Goal: Task Accomplishment & Management: Complete application form

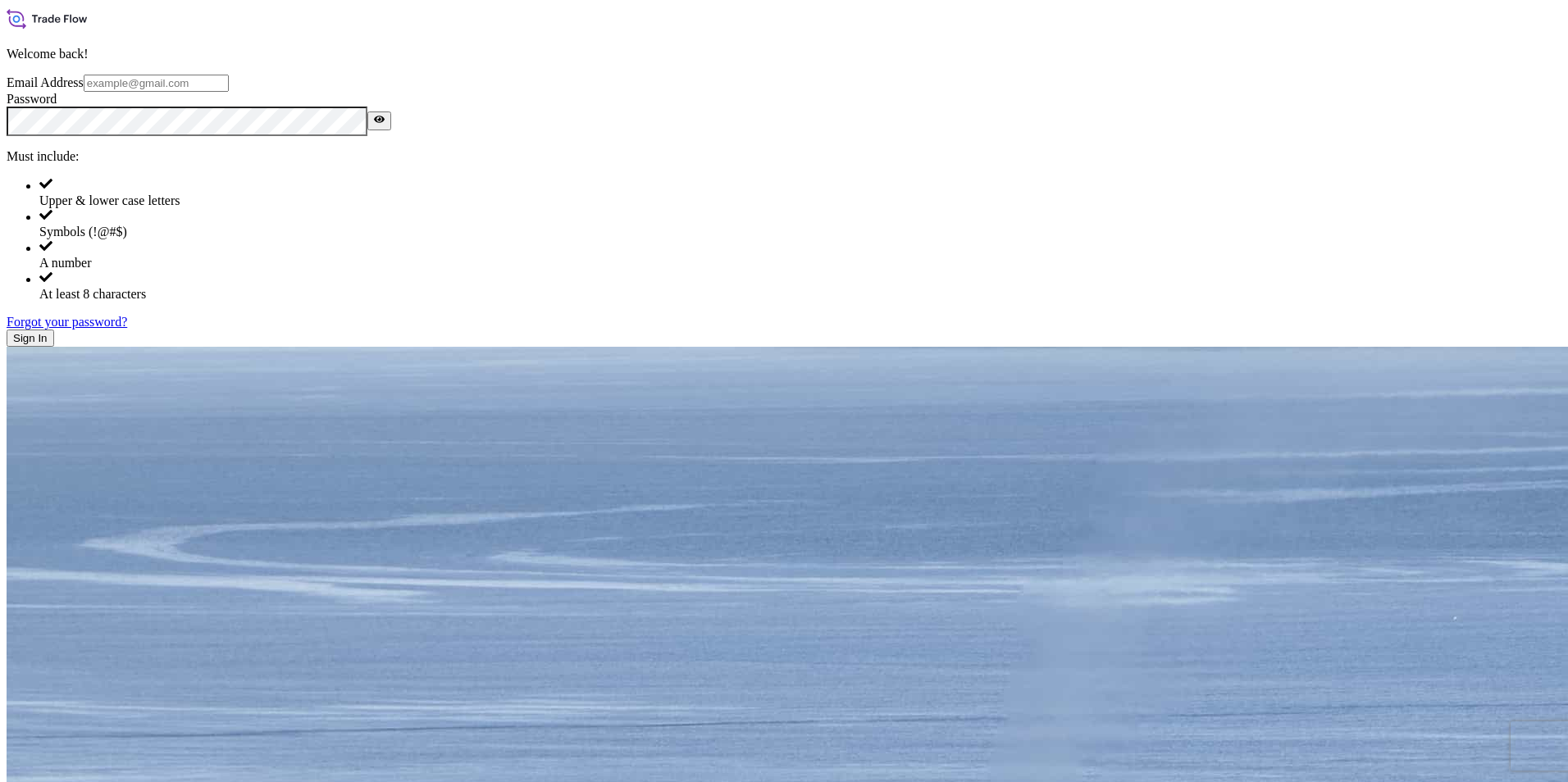
click at [47, 344] on span "Sign In" at bounding box center [30, 338] width 34 height 12
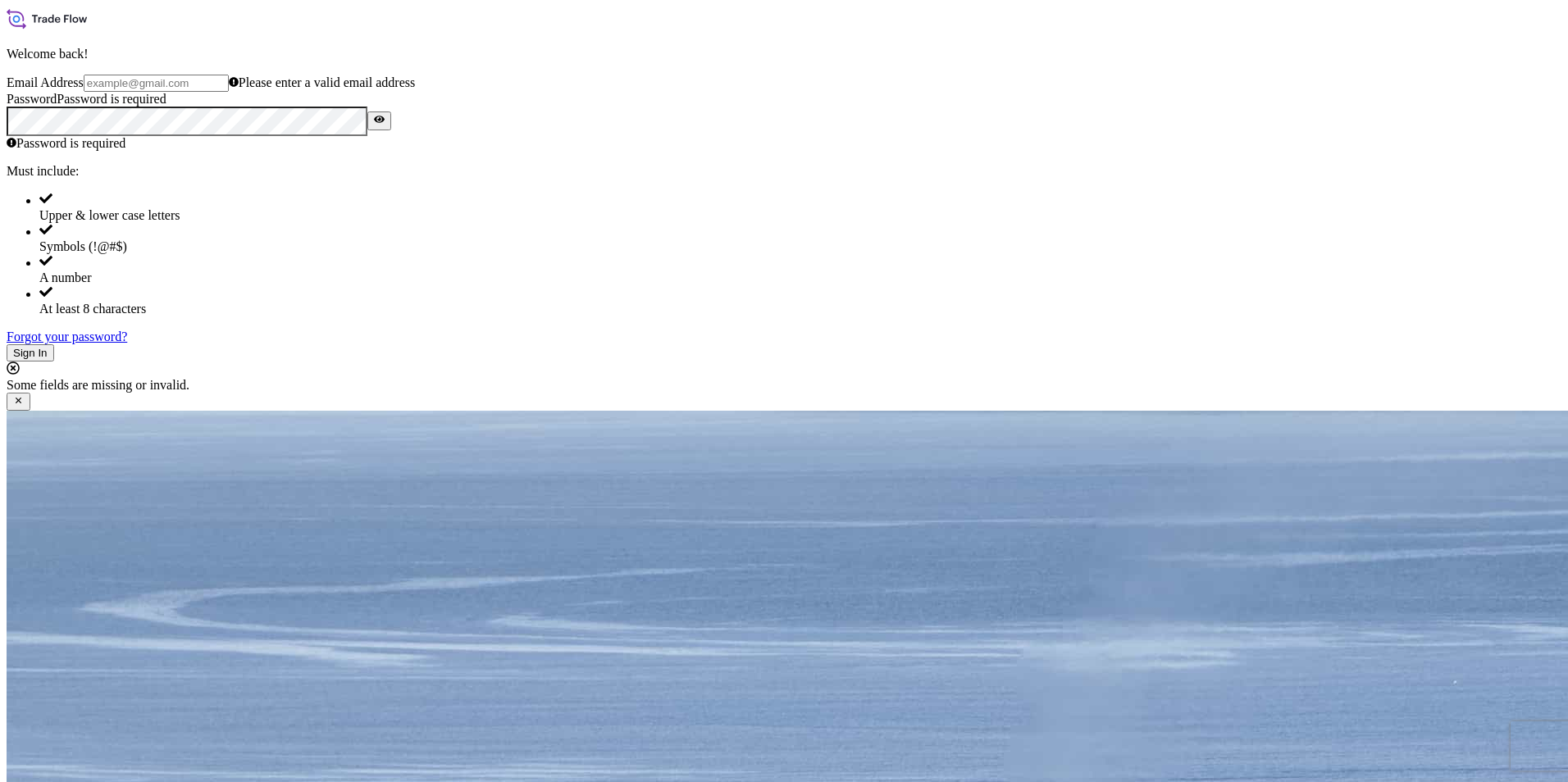
click at [229, 92] on input "Email Address" at bounding box center [156, 83] width 145 height 17
type input "[EMAIL_ADDRESS][PERSON_NAME][DOMAIN_NAME]"
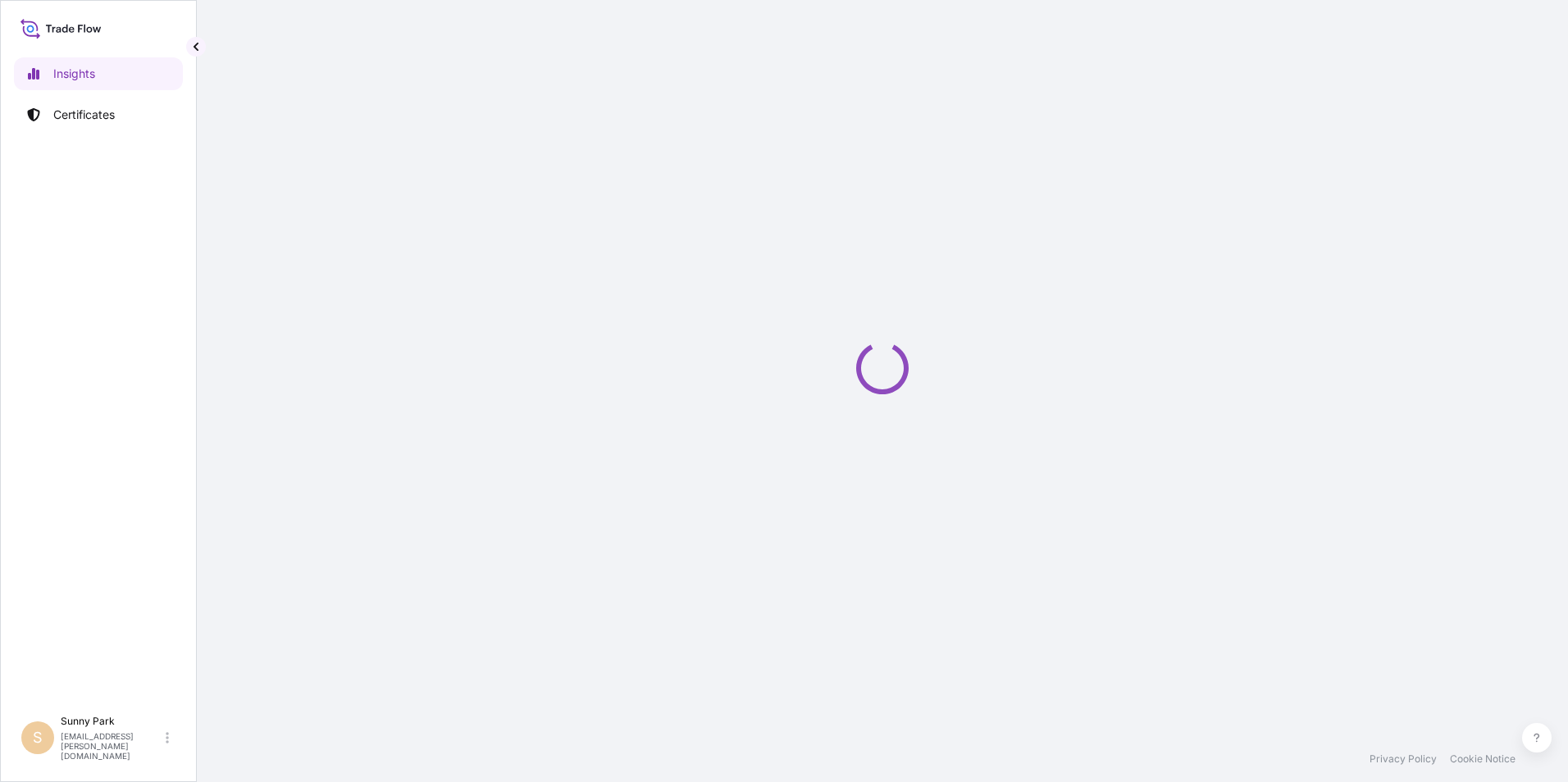
select select "2025"
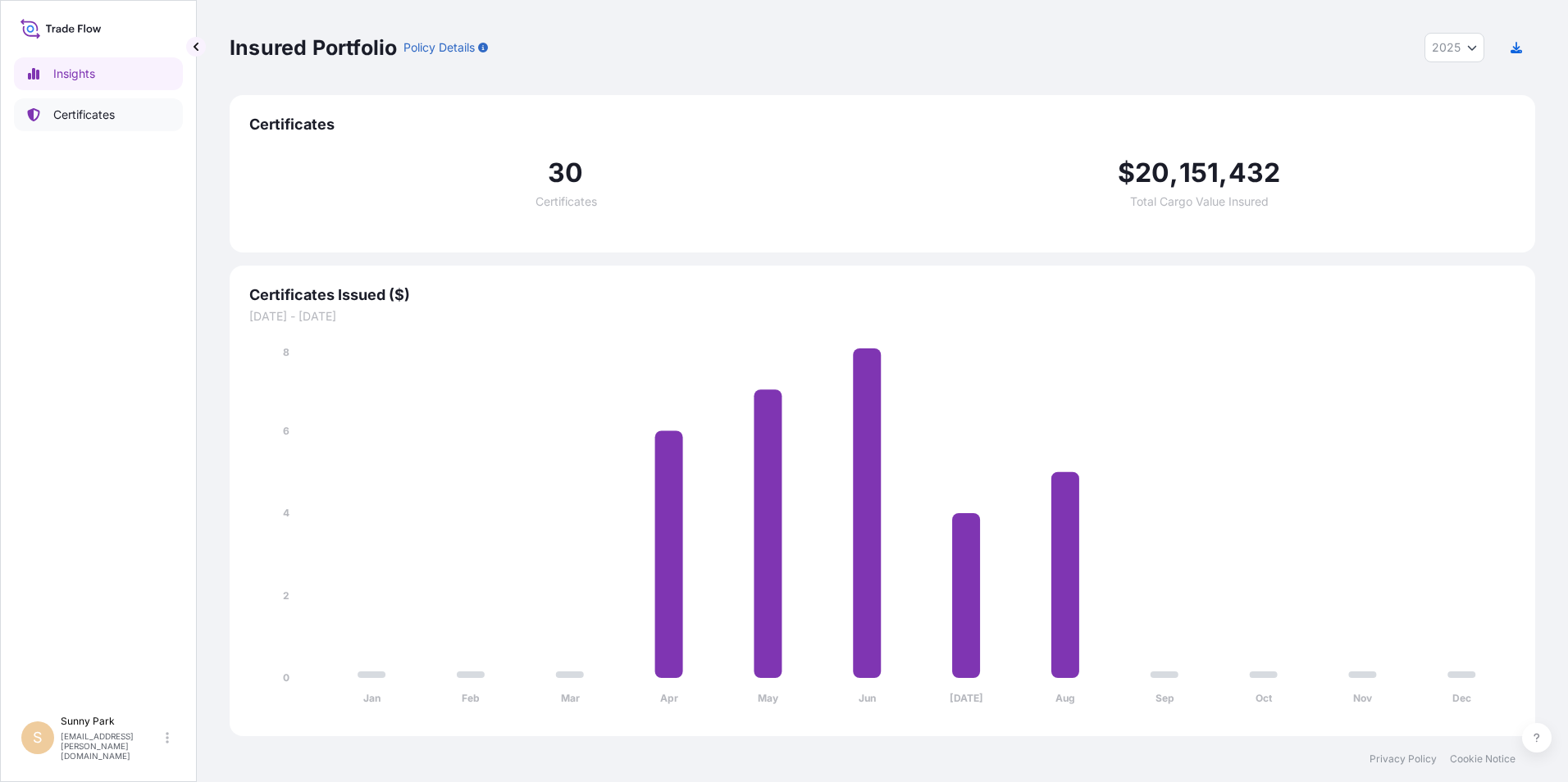
click at [75, 117] on p "Certificates" at bounding box center [84, 115] width 62 height 17
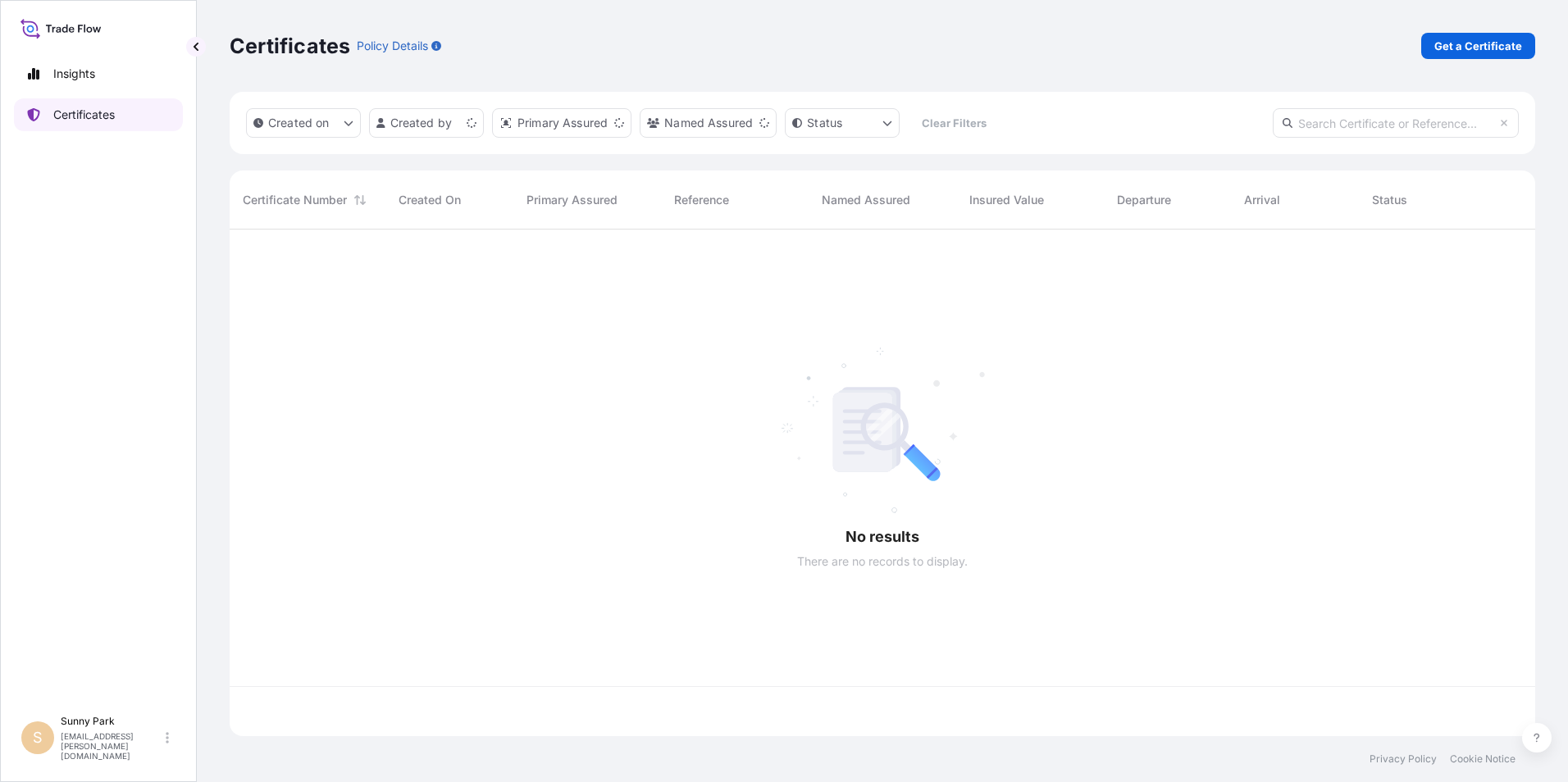
scroll to position [503, 1293]
click at [1462, 45] on p "Get a Certificate" at bounding box center [1477, 46] width 87 height 17
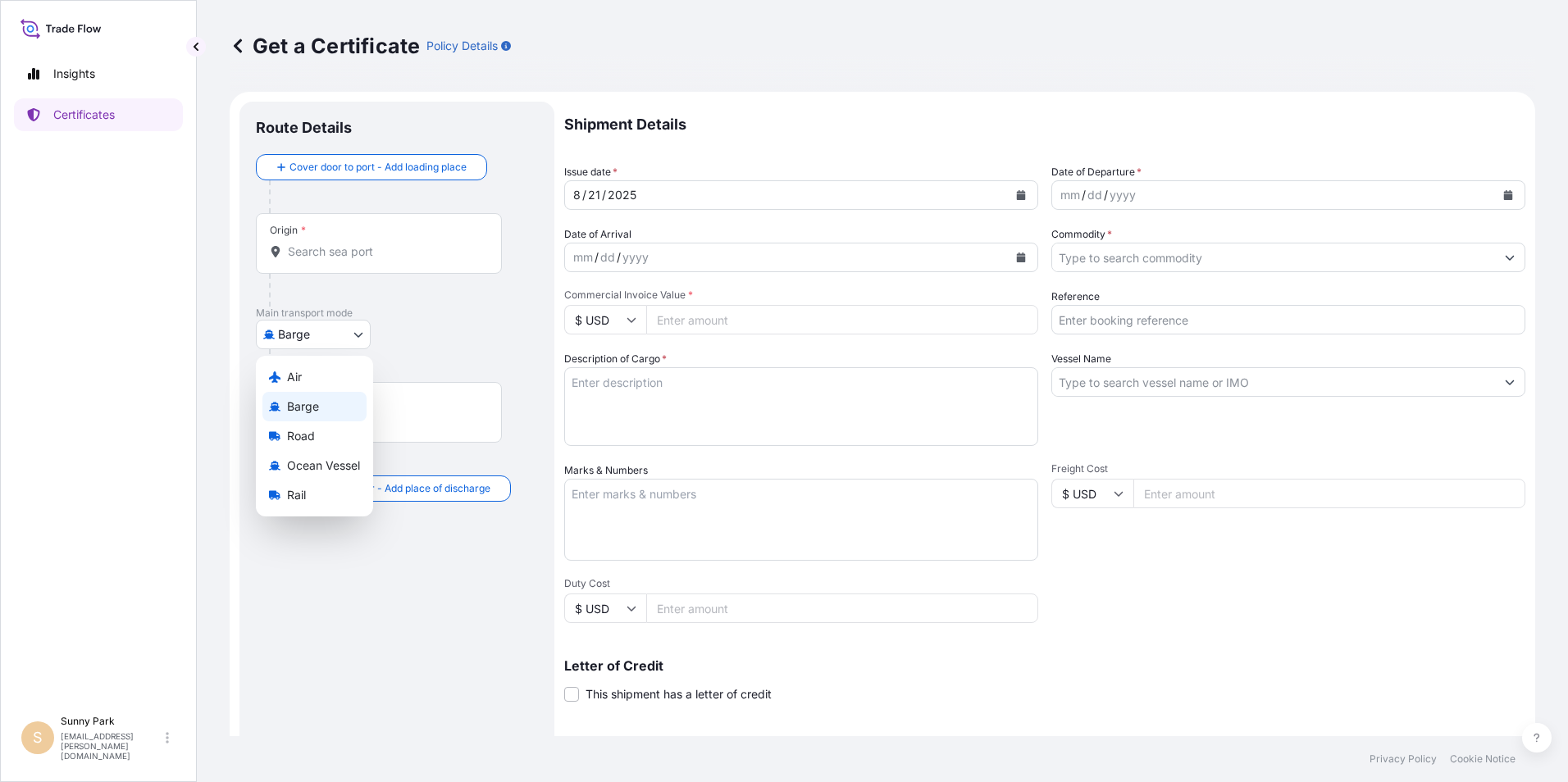
click at [294, 340] on body "Insights Certificates S Sunny Park sunny.park@weldon.com Get a Certificate Poli…" at bounding box center [784, 391] width 1568 height 782
click at [315, 466] on span "Ocean Vessel" at bounding box center [323, 466] width 73 height 17
select select "Ocean Vessel"
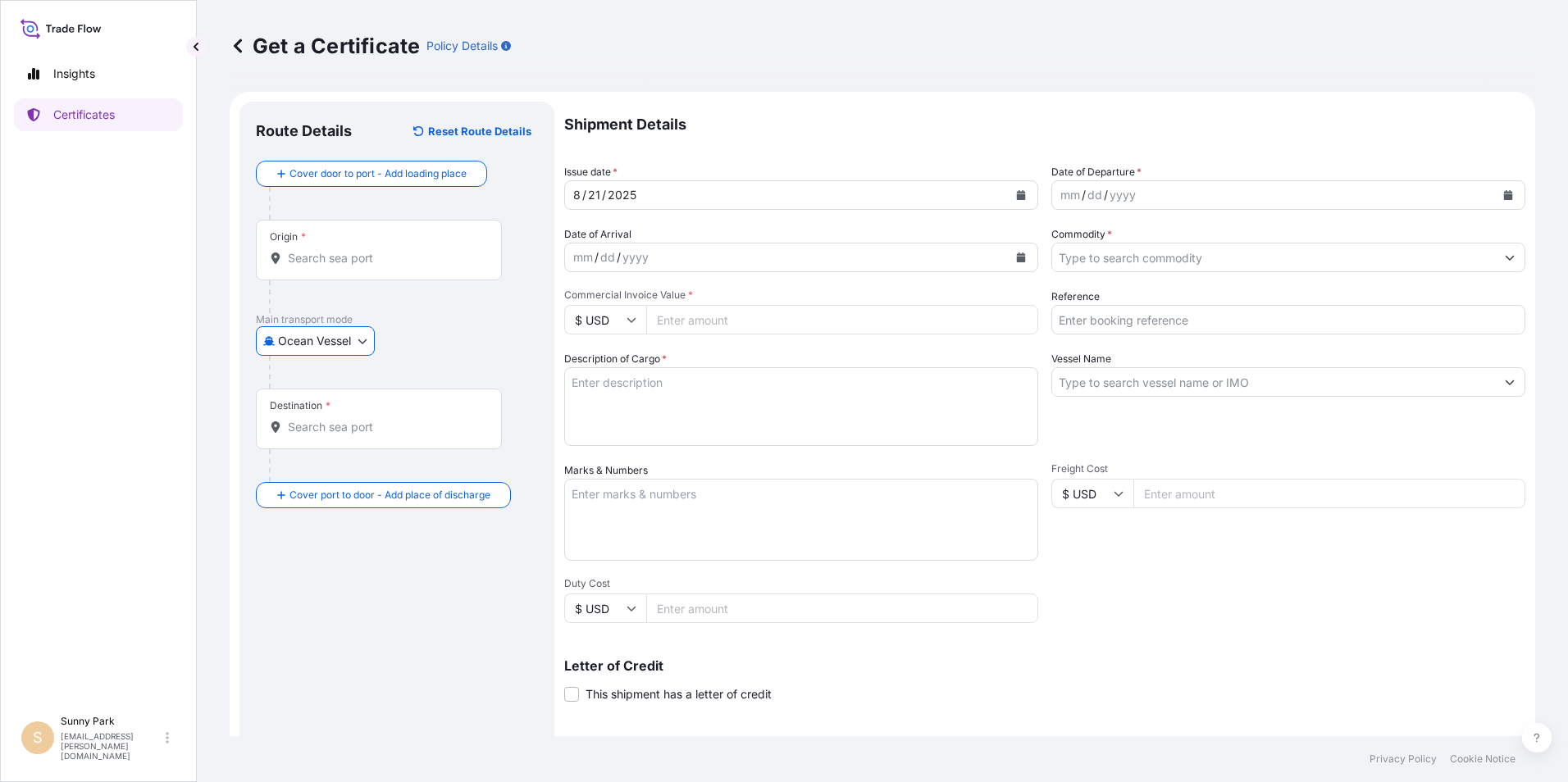
click at [297, 252] on input "Origin *" at bounding box center [384, 258] width 193 height 17
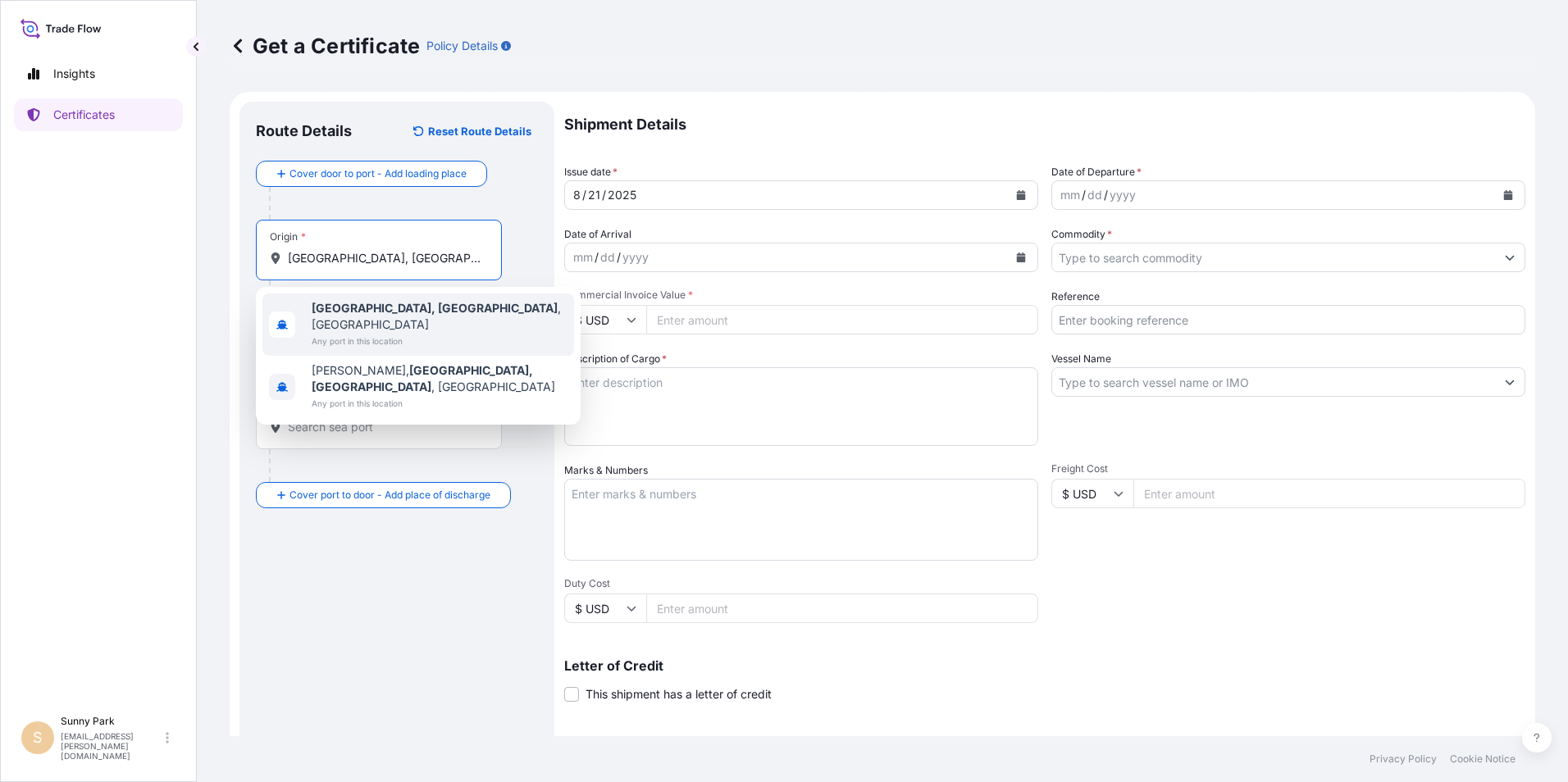
click at [397, 311] on b "Los Angeles, CA" at bounding box center [434, 307] width 246 height 14
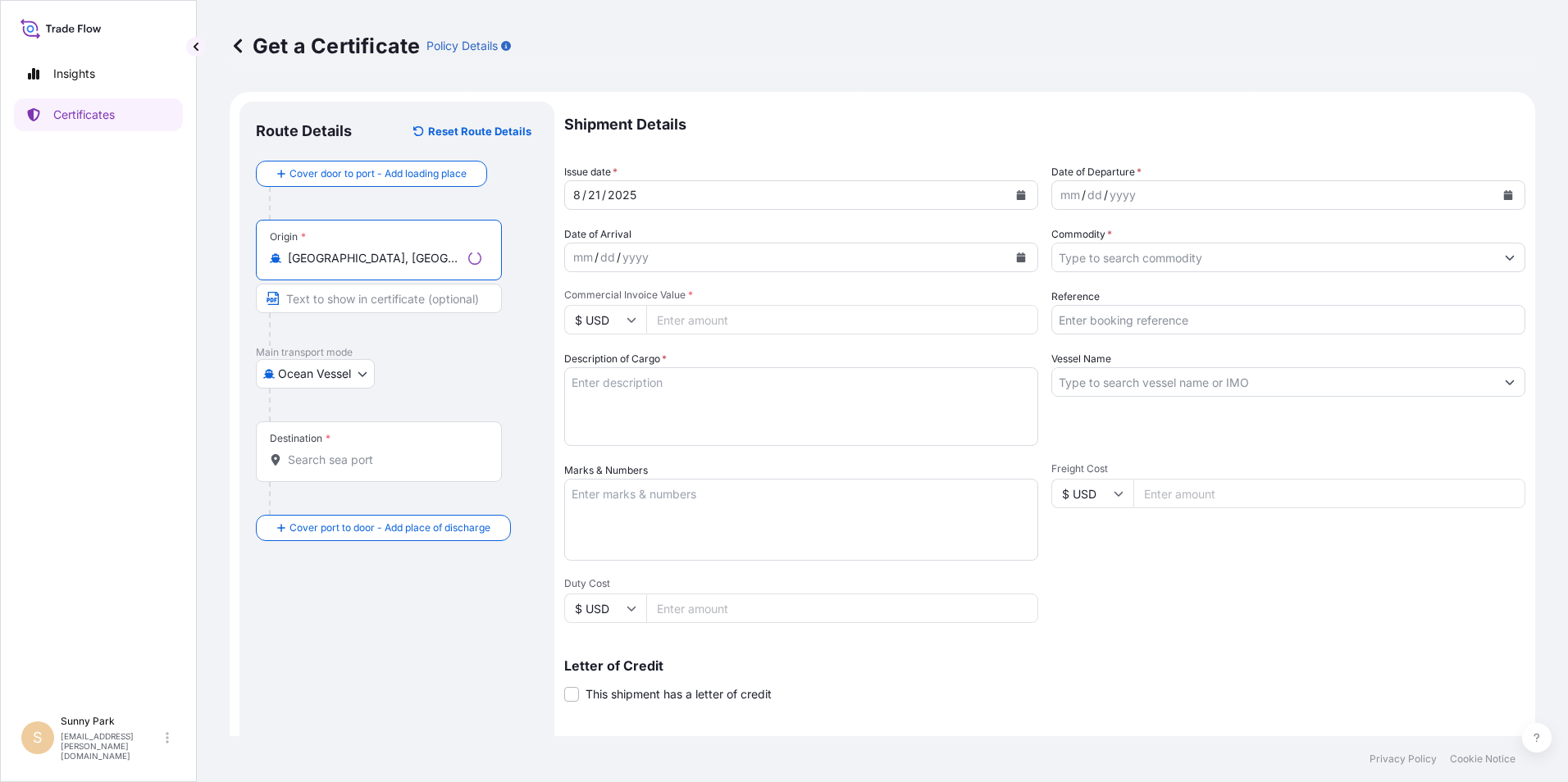
type input "Los Angeles, CA, USA"
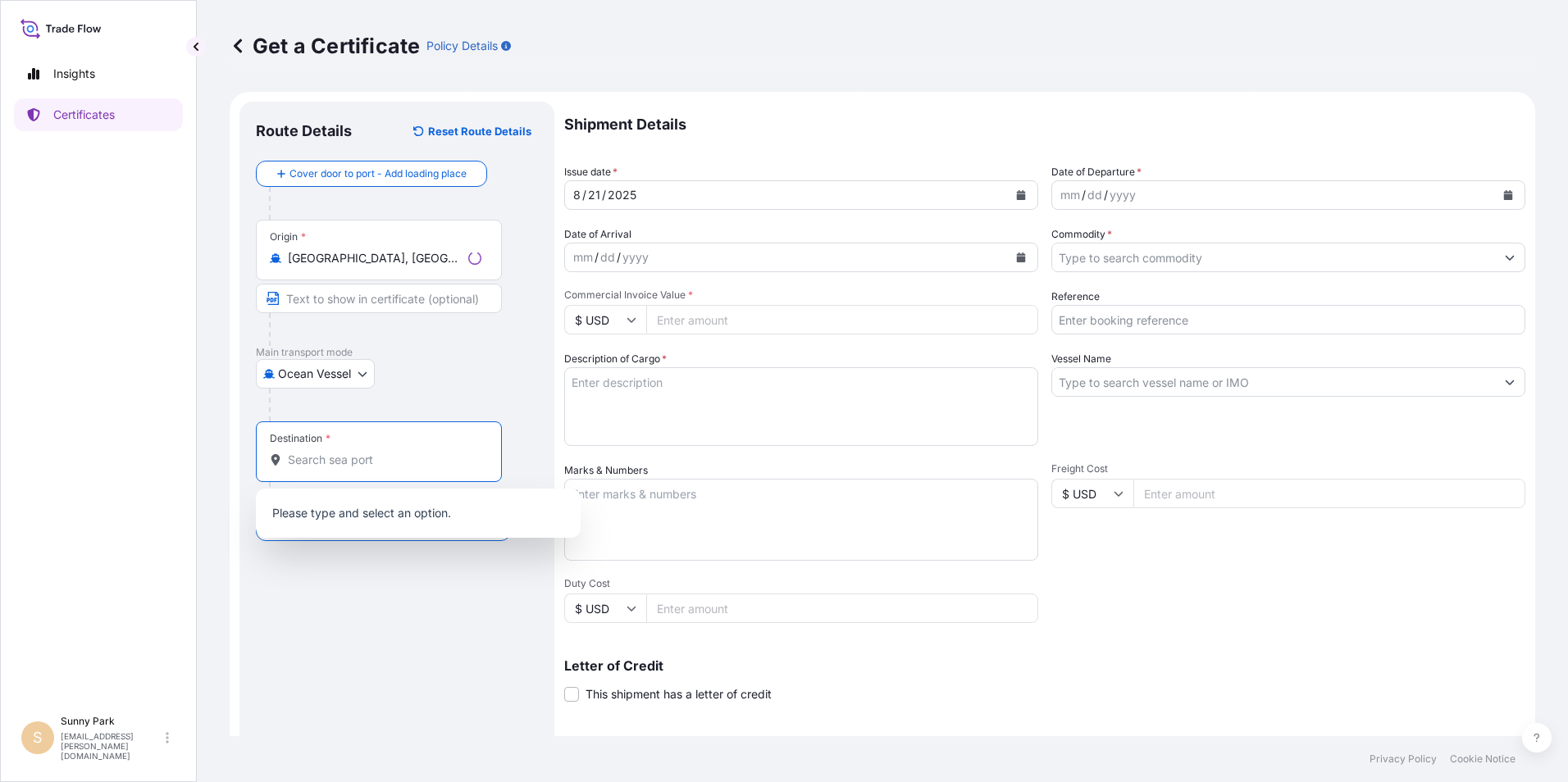
click at [316, 455] on input "Destination *" at bounding box center [384, 460] width 193 height 17
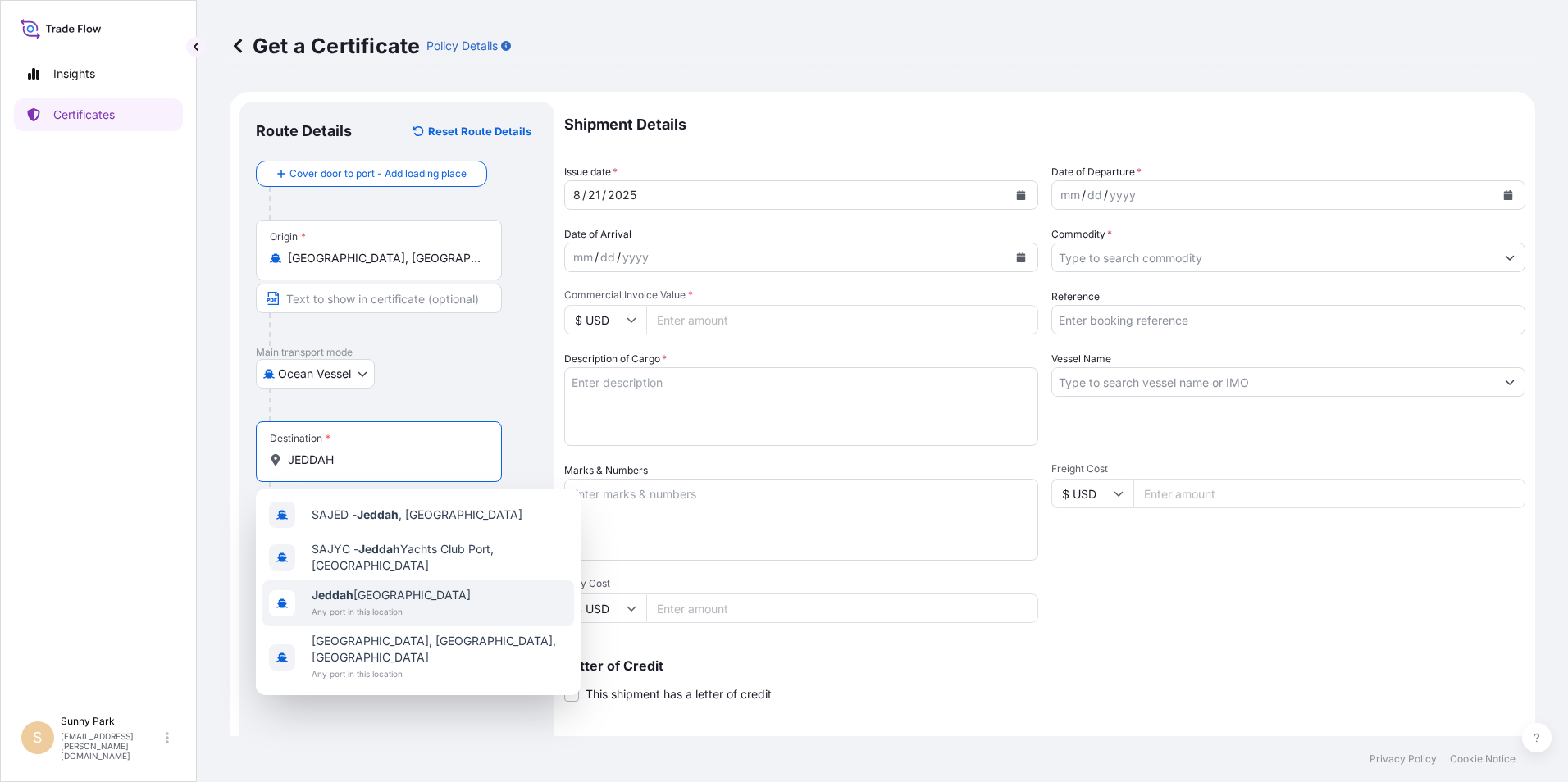
click at [397, 590] on span "Jeddah Saudi Arabia" at bounding box center [391, 595] width 159 height 17
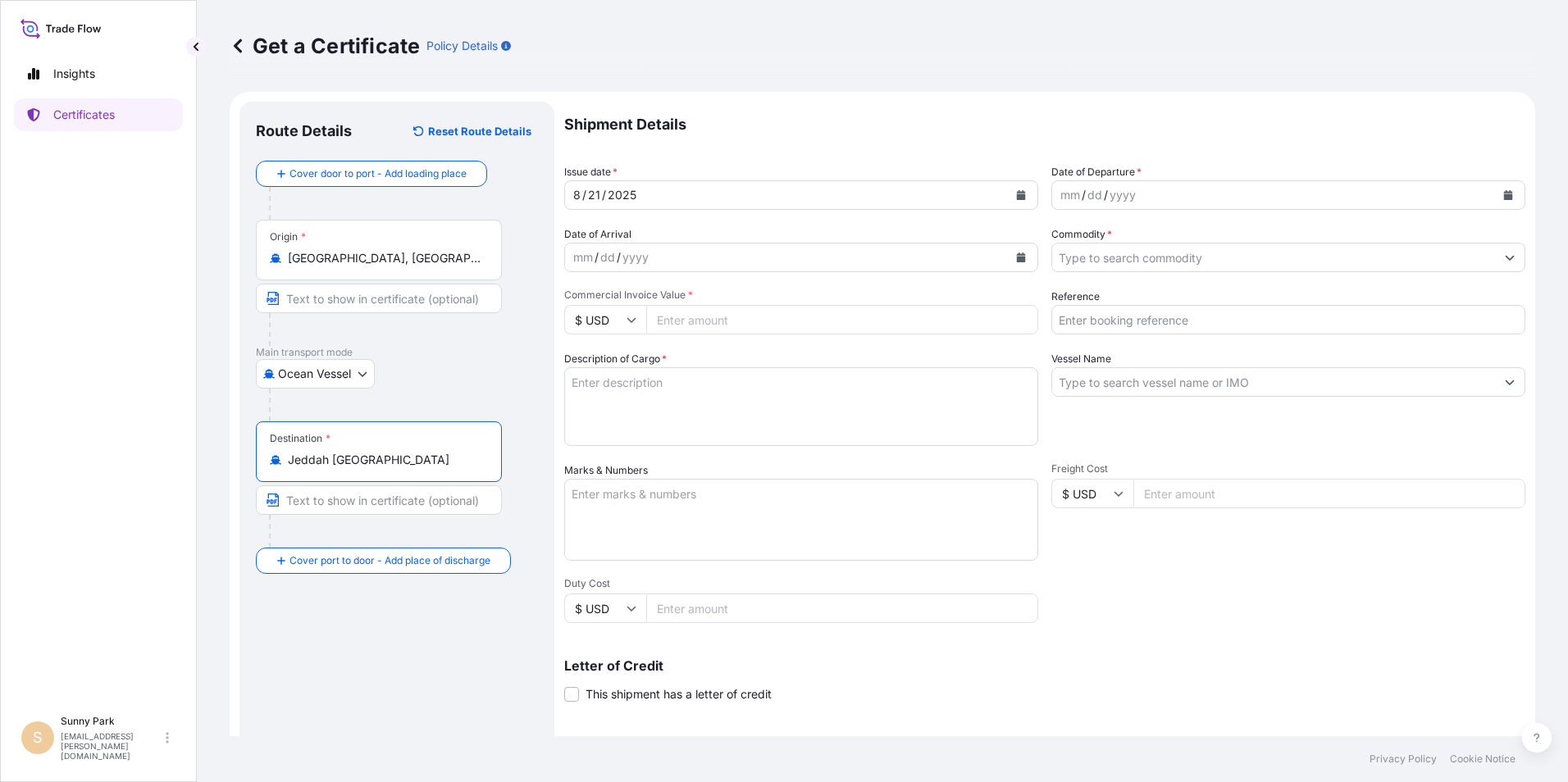
type input "Jeddah Saudi Arabia"
click at [1504, 190] on icon "Calendar" at bounding box center [1508, 195] width 9 height 10
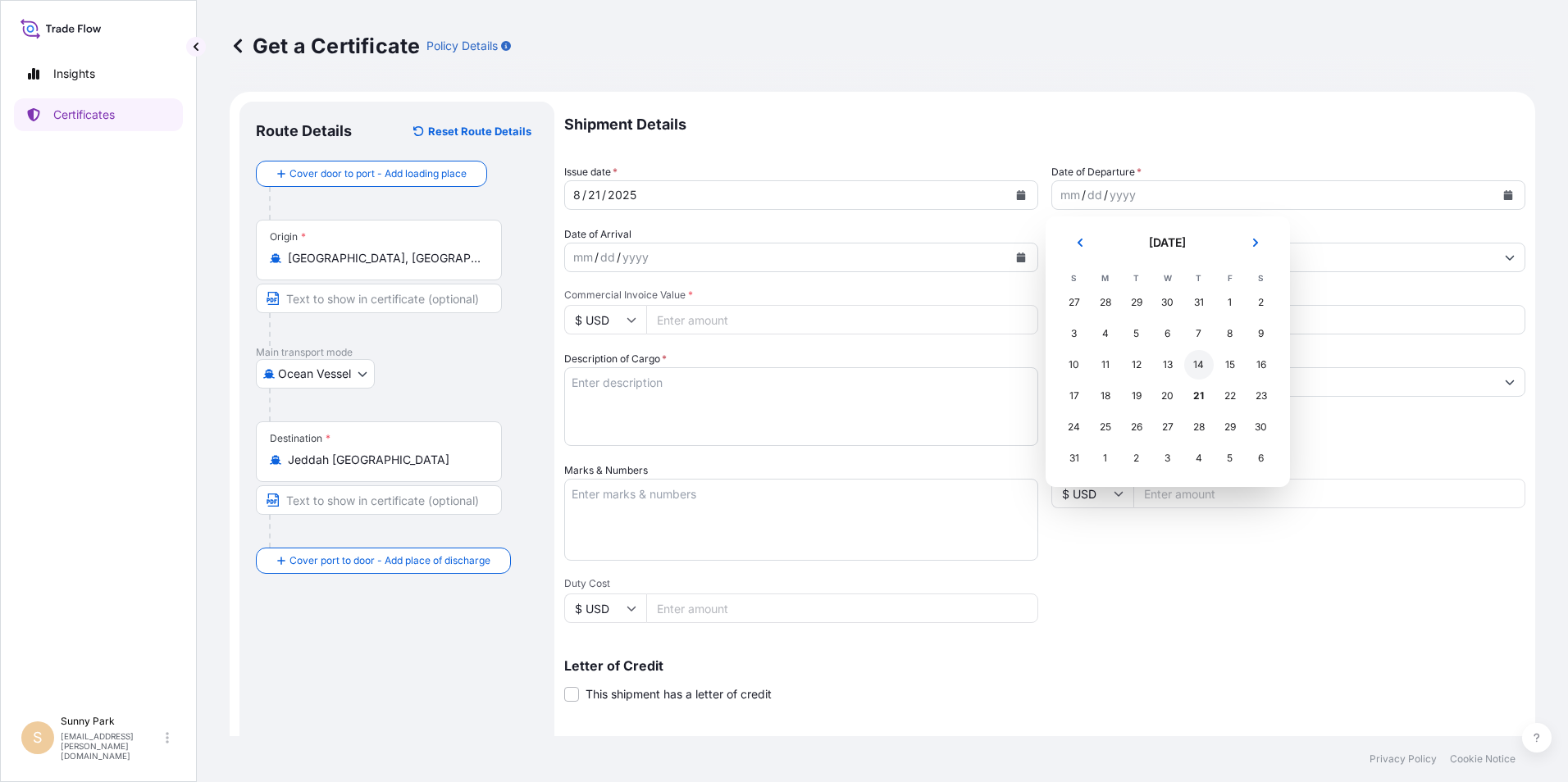
click at [1204, 363] on div "14" at bounding box center [1198, 364] width 29 height 29
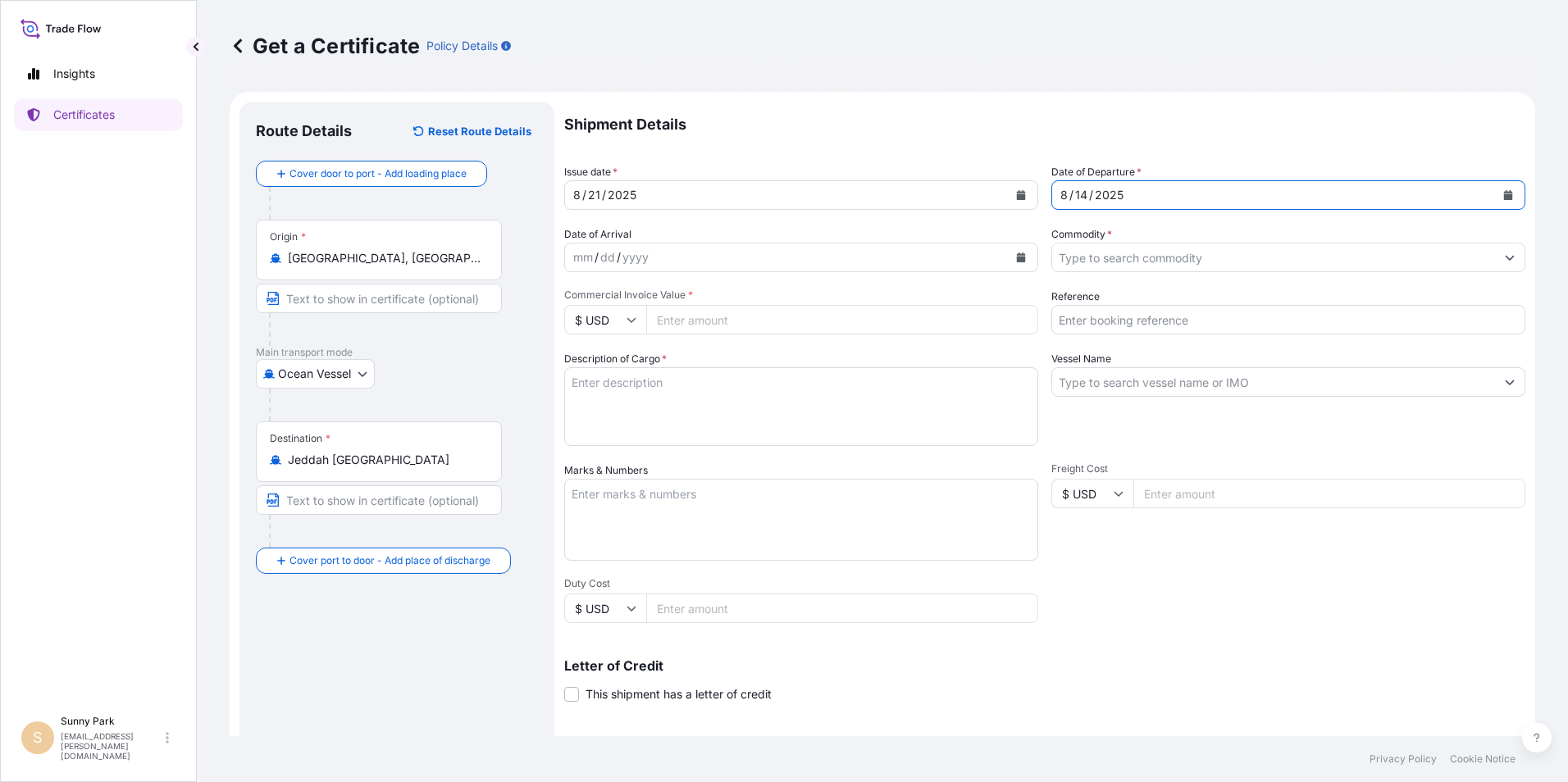
click at [1016, 257] on icon "Calendar" at bounding box center [1021, 257] width 9 height 10
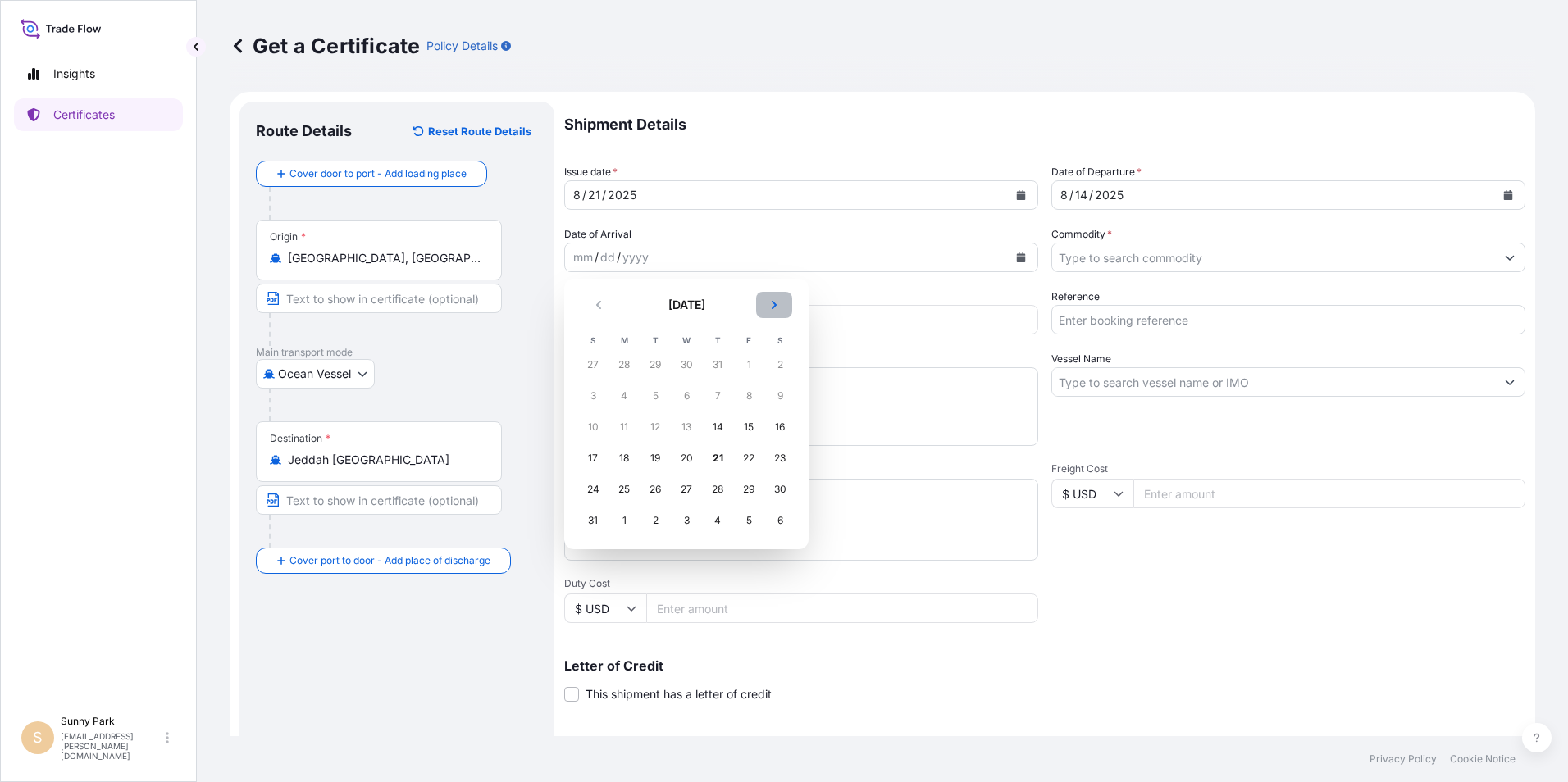
click at [780, 306] on button "Next" at bounding box center [773, 304] width 36 height 26
click at [593, 398] on div "5" at bounding box center [592, 396] width 29 height 29
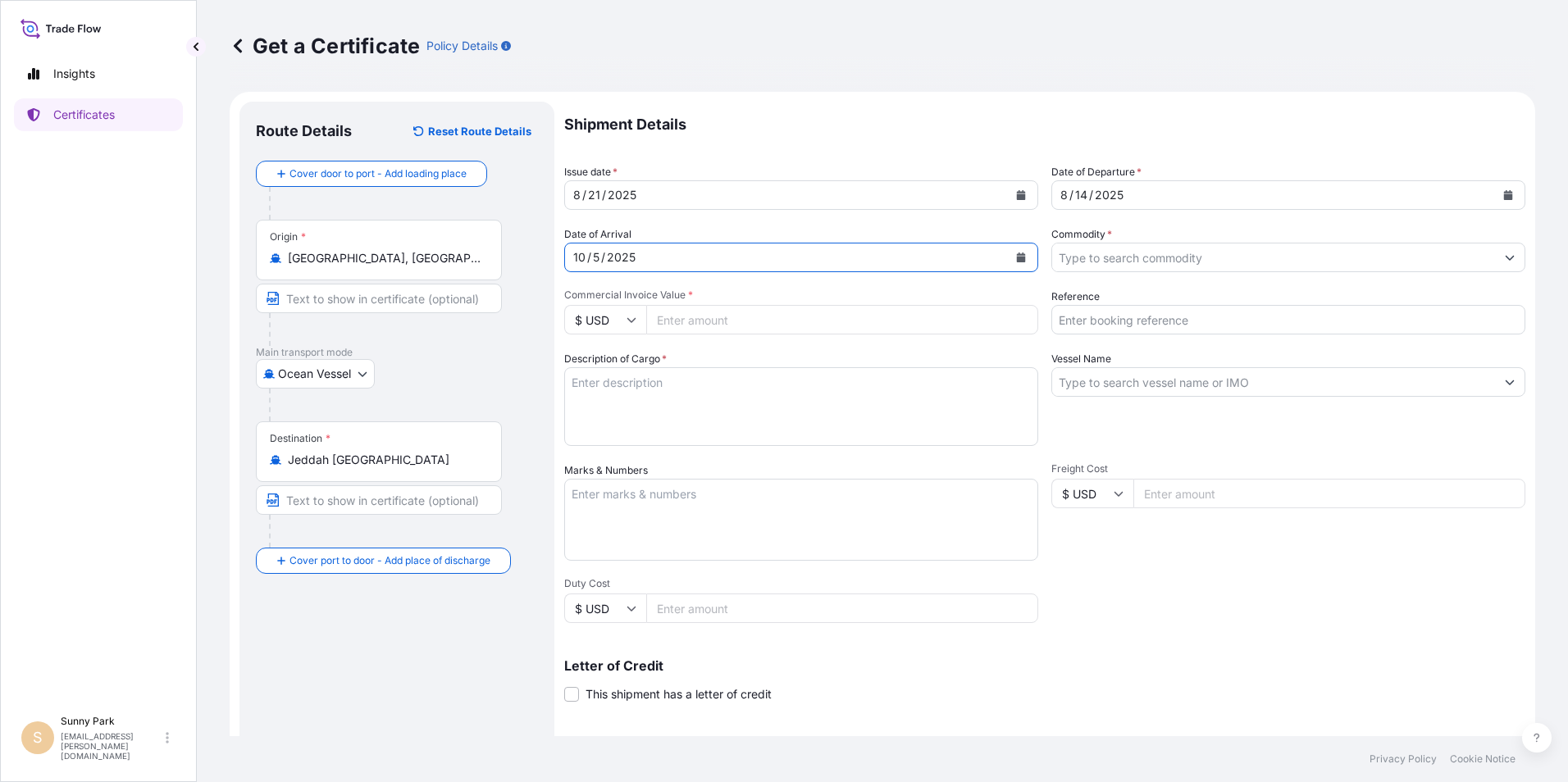
click at [1086, 258] on input "Commodity *" at bounding box center [1273, 257] width 442 height 29
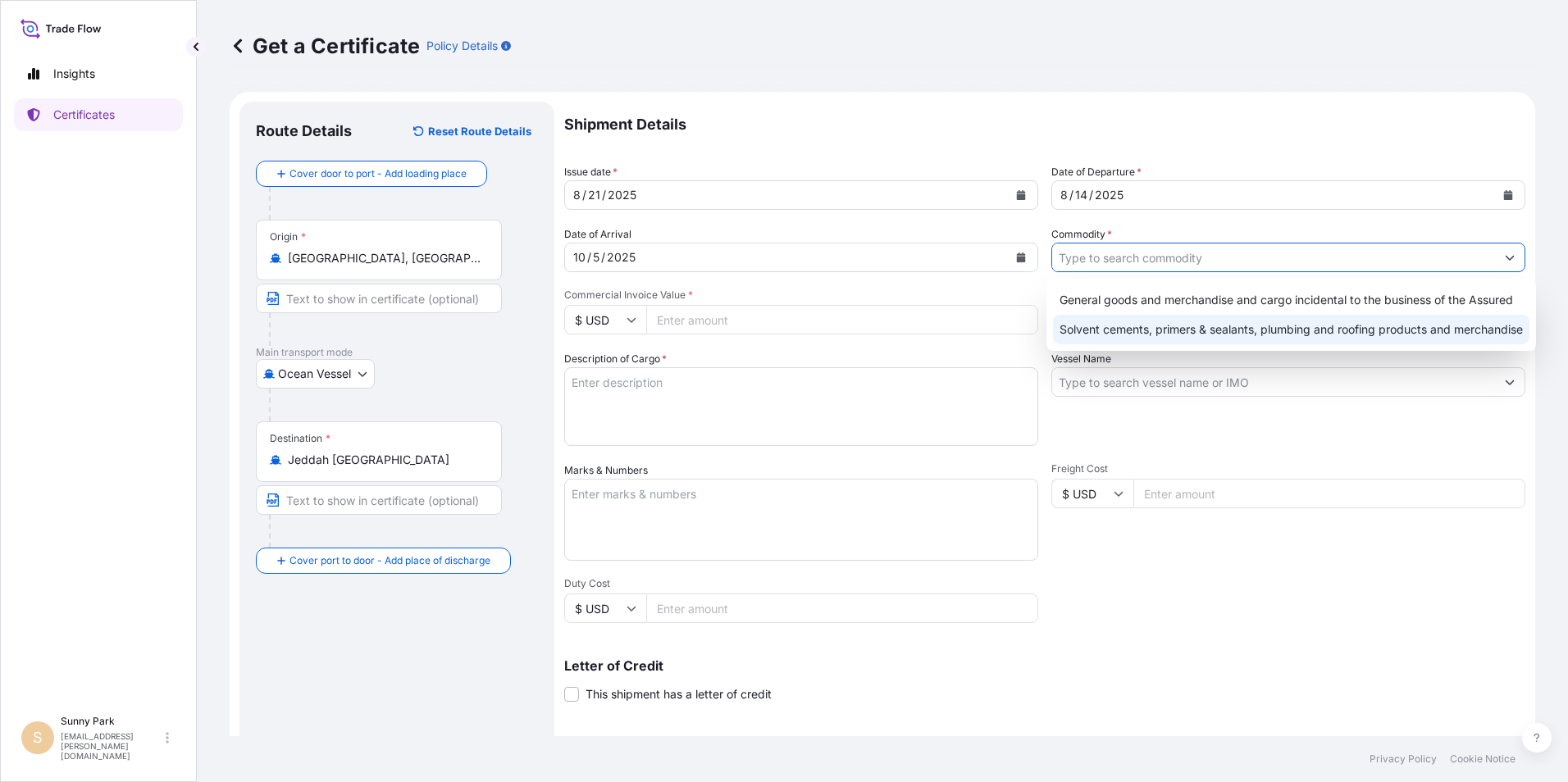
click at [1090, 322] on div "Solvent cements, primers & sealants, plumbing and roofing products and merchand…" at bounding box center [1291, 329] width 477 height 29
type input "Solvent cements, primers & sealants, plumbing and roofing products and merchand…"
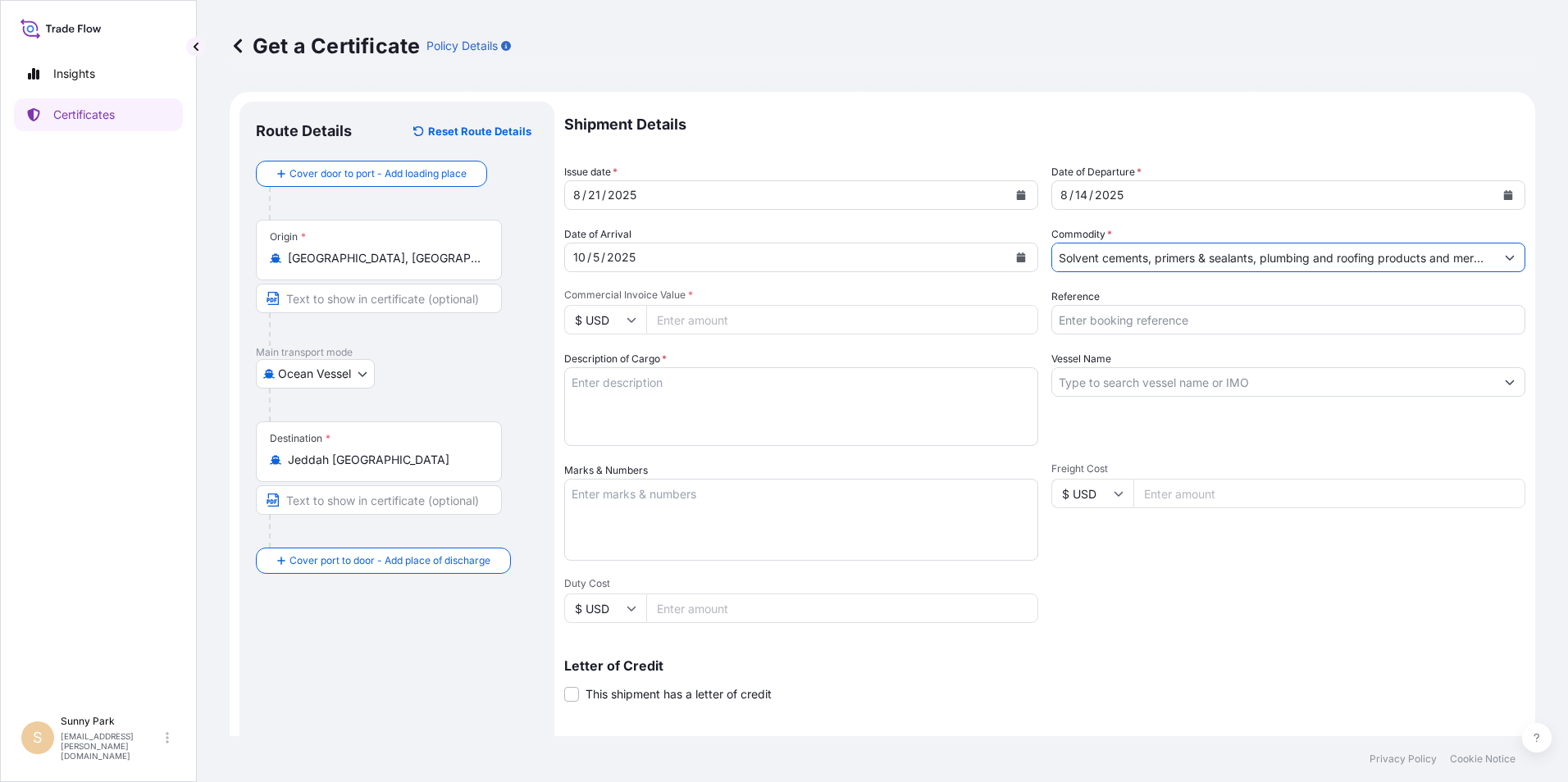
click at [732, 322] on input "Commercial Invoice Value *" at bounding box center [841, 319] width 392 height 29
click at [688, 321] on input "Commercial Invoice Value *" at bounding box center [841, 319] width 392 height 29
type input "317952.00"
click at [1076, 313] on input "Reference" at bounding box center [1288, 319] width 474 height 29
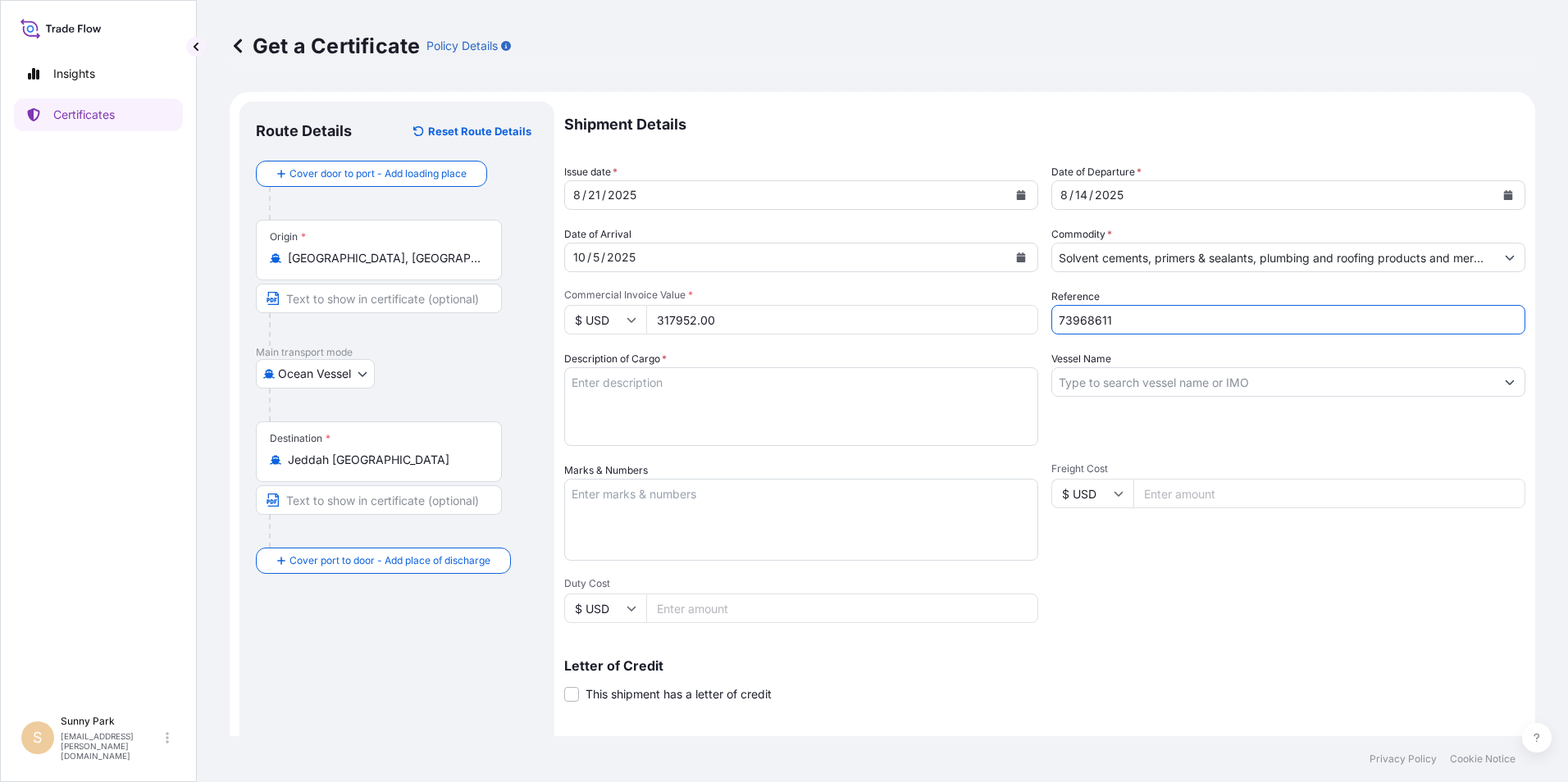
type input "73968611"
click at [592, 378] on textarea "Description of Cargo *" at bounding box center [801, 406] width 474 height 78
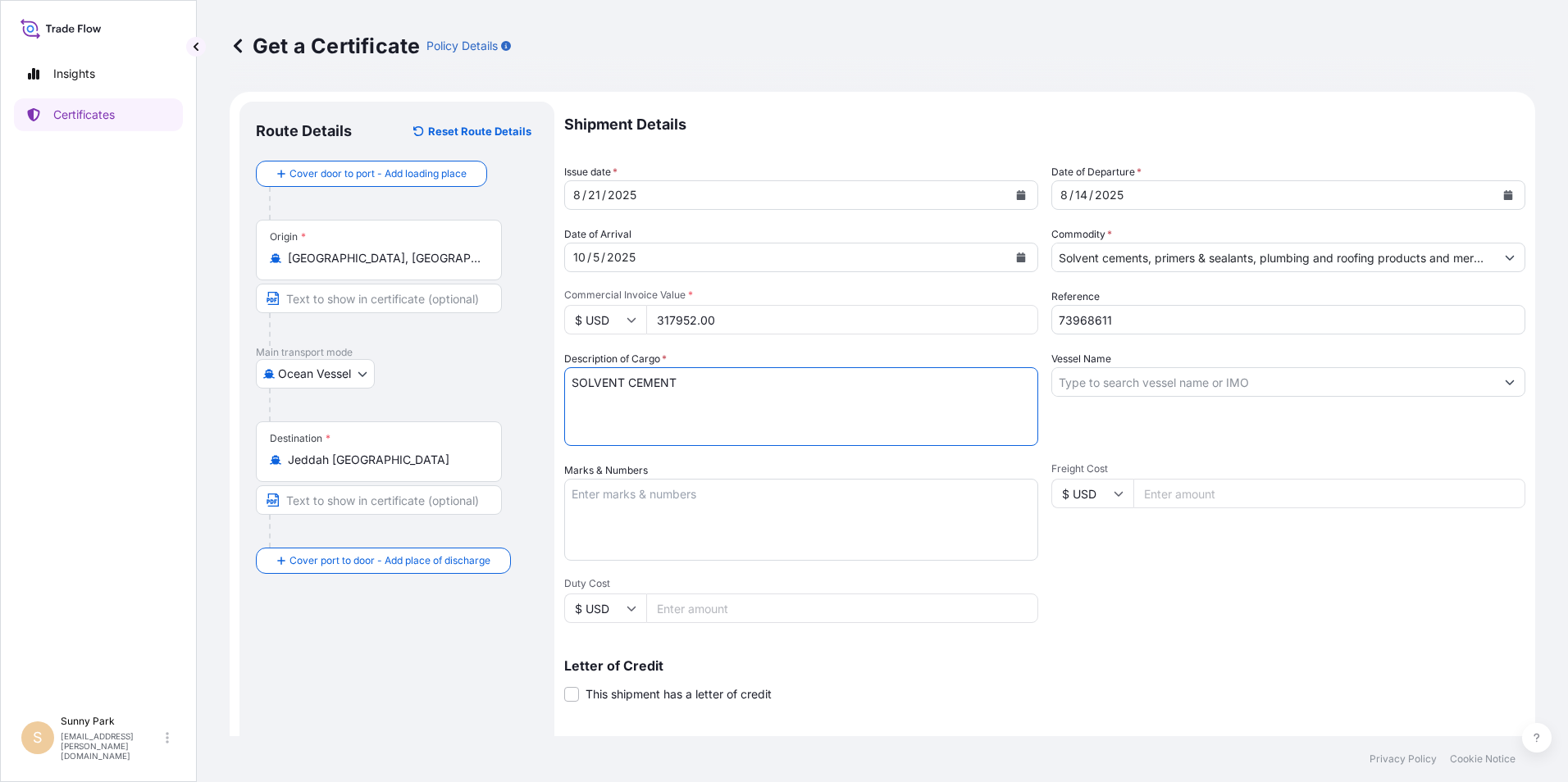
type textarea "SOLVENT CEMENT"
click at [1079, 376] on input "Vessel Name" at bounding box center [1273, 381] width 442 height 29
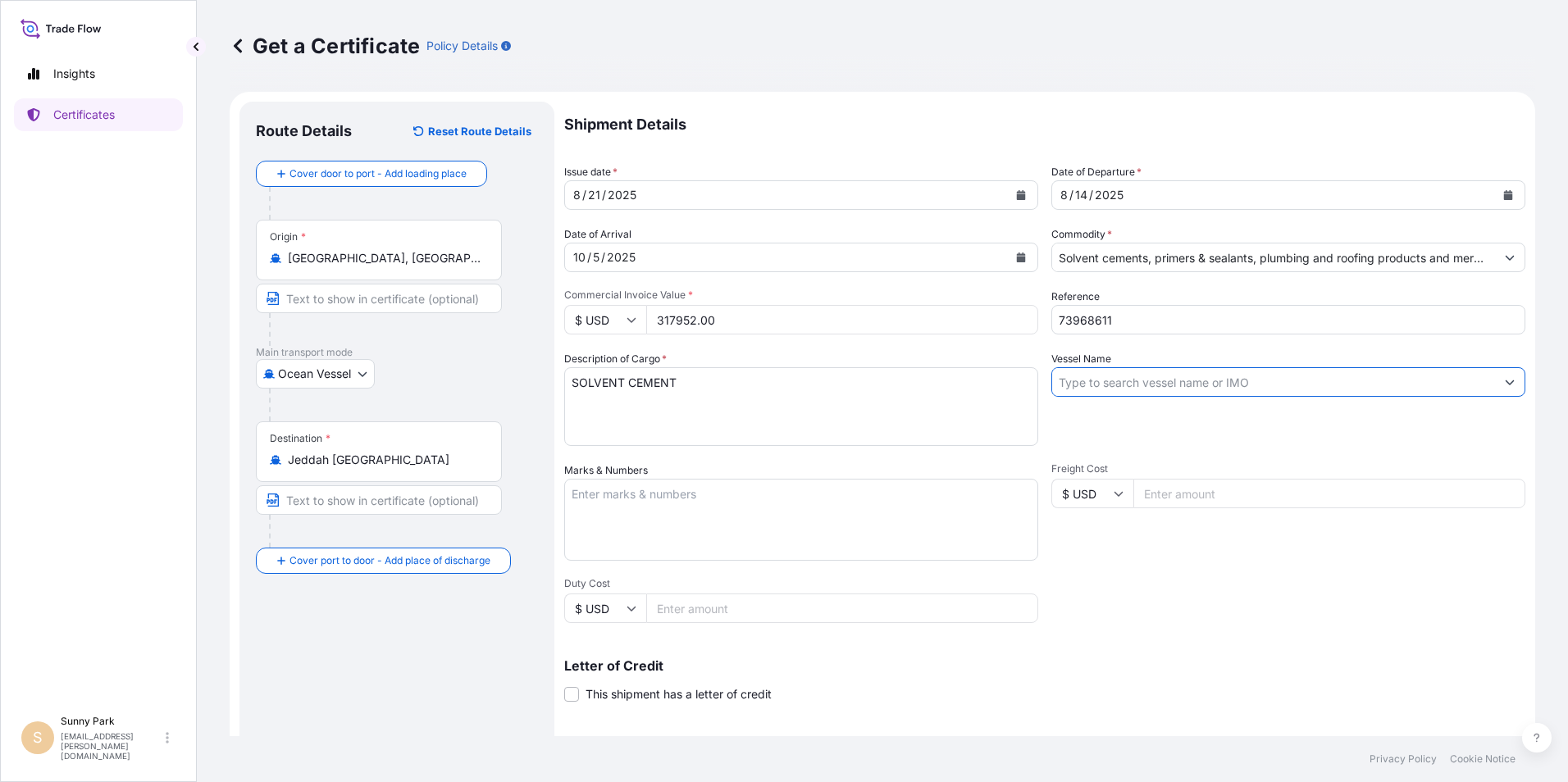
click at [1074, 376] on input "Vessel Name" at bounding box center [1273, 381] width 442 height 29
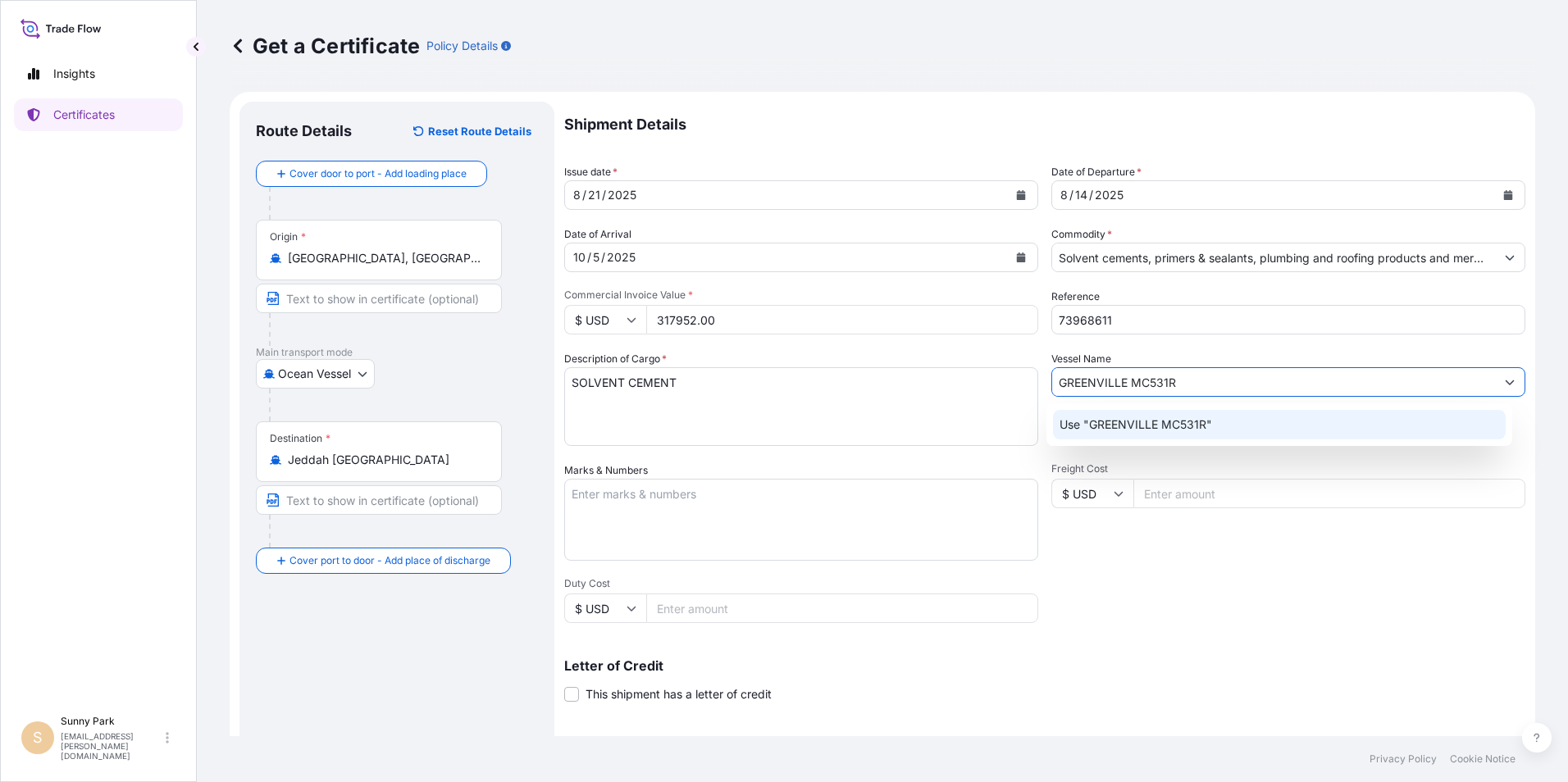
click at [1157, 426] on p "Use "GREENVILLE MC531R"" at bounding box center [1135, 425] width 152 height 17
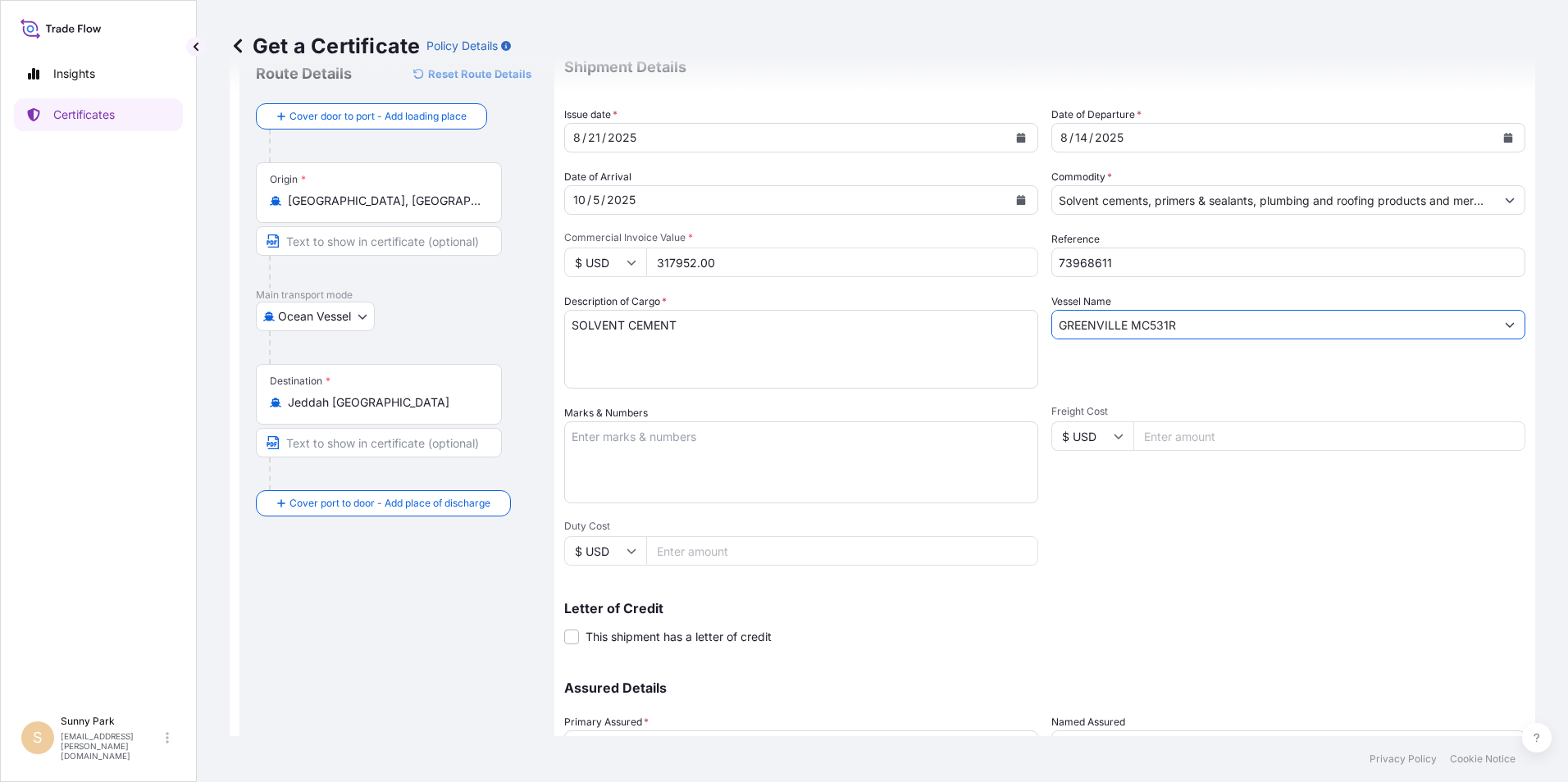
scroll to position [82, 0]
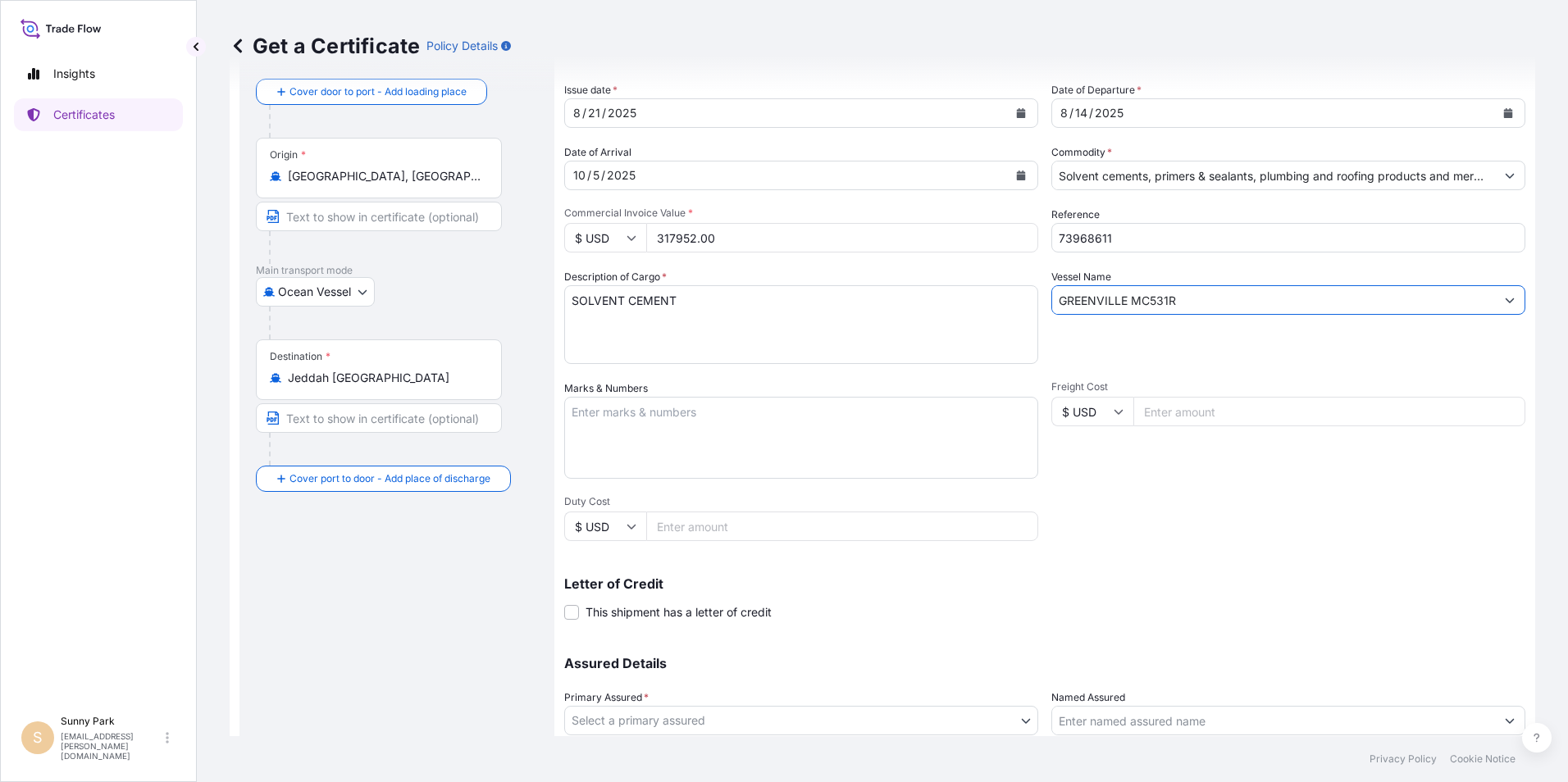
type input "GREENVILLE MC531R"
click at [593, 411] on textarea "Marks & Numbers" at bounding box center [801, 437] width 474 height 82
paste textarea "2 X 40’FT CONTAINERS: 3,840 Boxes total 52,160.000 Kgs G"
click at [576, 428] on textarea "2 X 40’FT CONTAINERS: 3,840 Boxes total 52,160.000 Kgs G" at bounding box center [801, 437] width 474 height 82
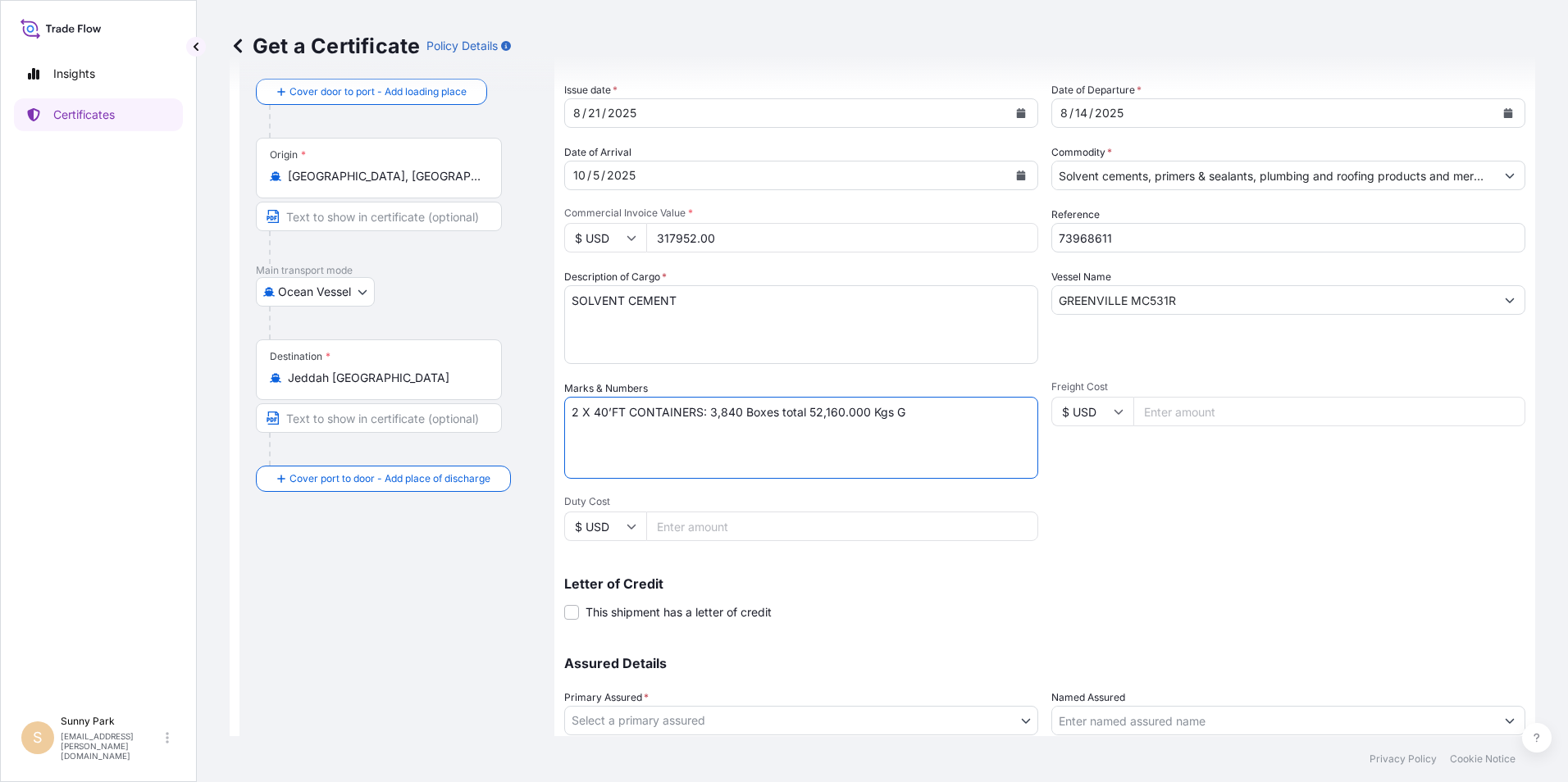
click at [936, 412] on textarea "2 X 40’FT CONTAINERS: 3,840 Boxes total 52,160.000 Kgs G" at bounding box center [801, 437] width 474 height 82
paste textarea "1. BMOU6549833 UL5596164 1920 2. MSDU7267051 UL5596165 1920"
type textarea "2 X 40’FT CONTAINERS: 3,840 Boxes total 52,160.000 Kgs G 1. BMOU6549833 UL55961…"
click at [1171, 418] on input "Freight Cost" at bounding box center [1329, 411] width 392 height 29
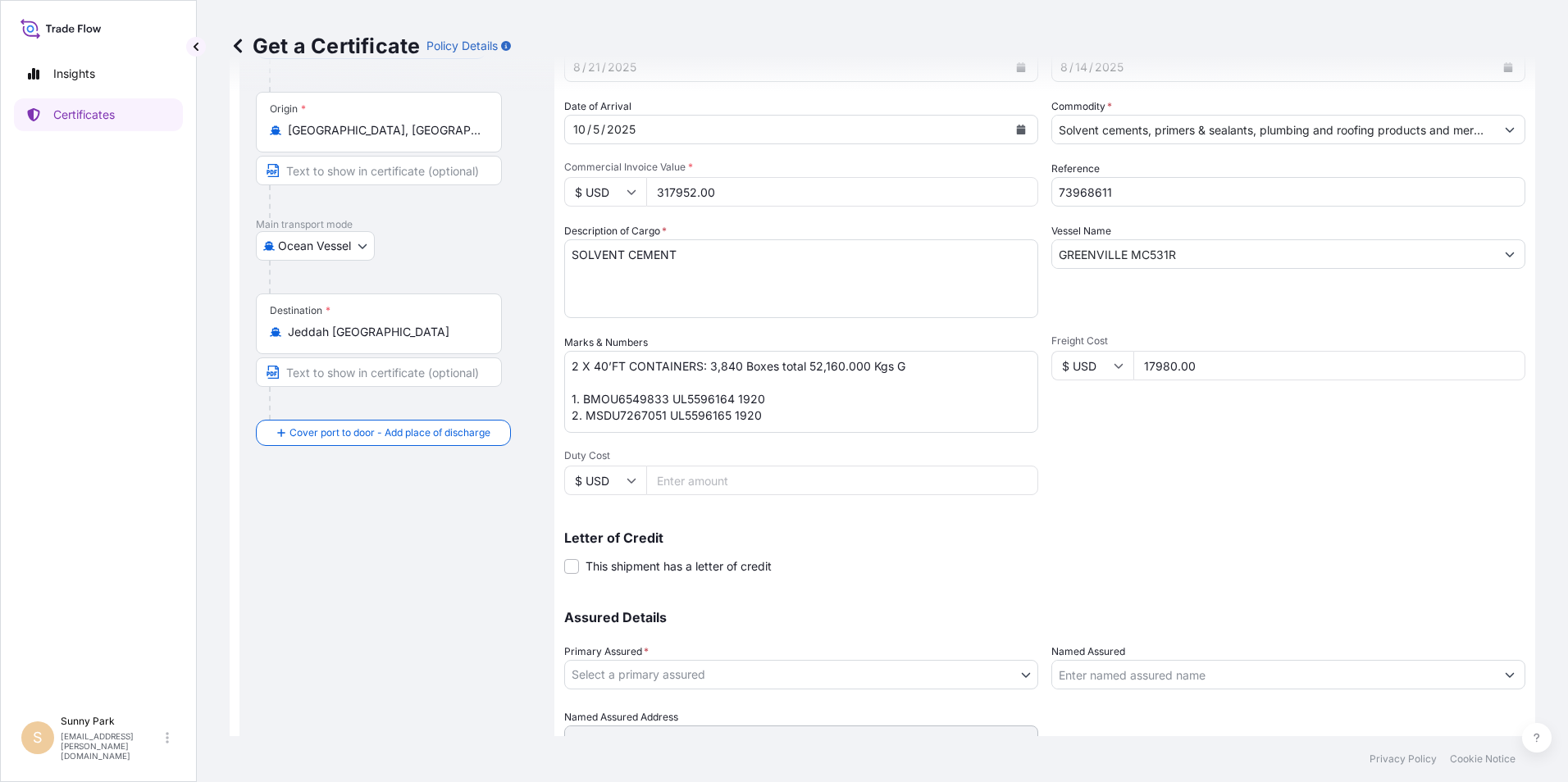
scroll to position [202, 0]
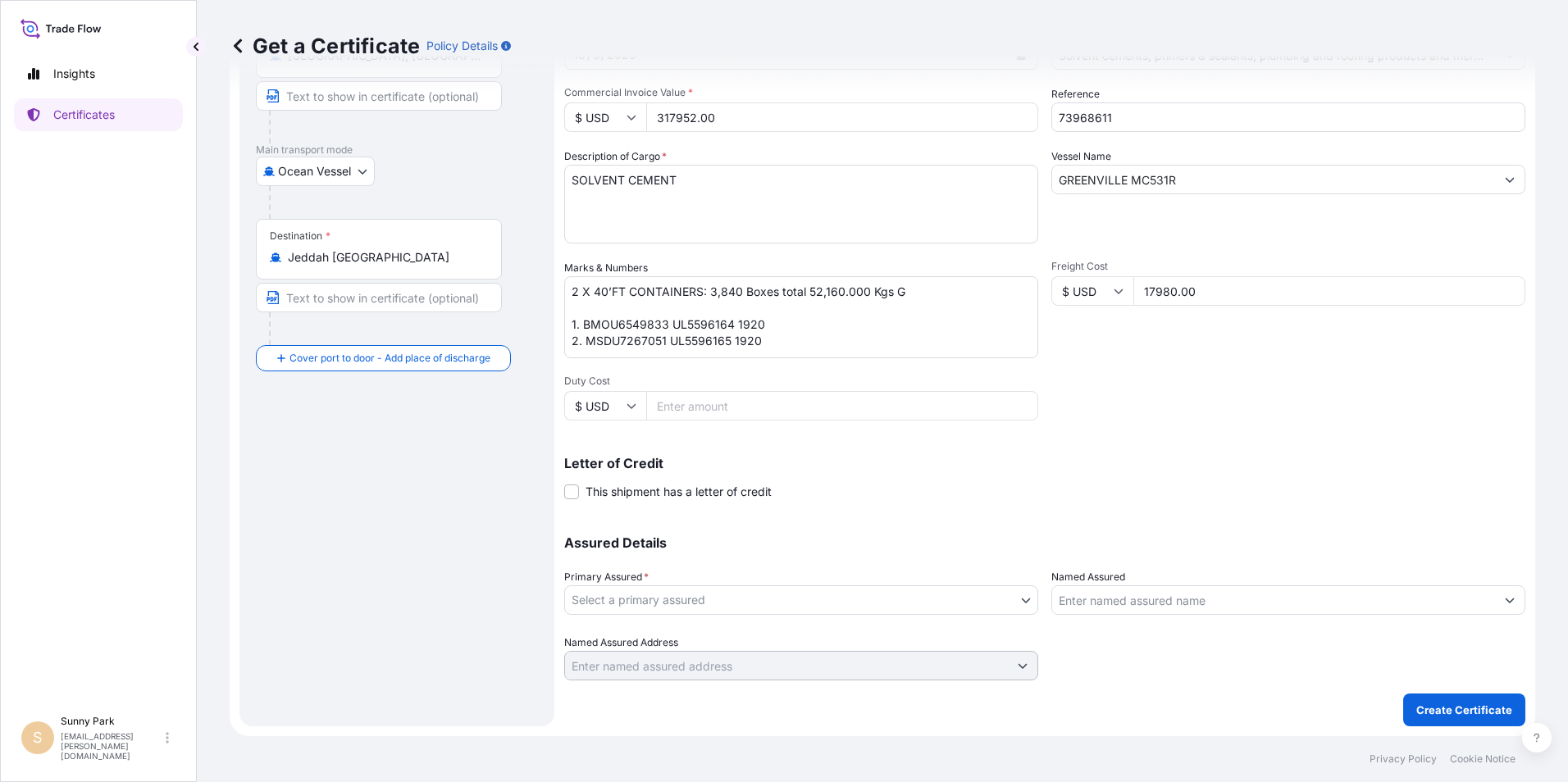
type input "17980.00"
click at [604, 597] on body "Insights Certificates S Sunny Park sunny.park@weldon.com Get a Certificate Poli…" at bounding box center [784, 391] width 1568 height 782
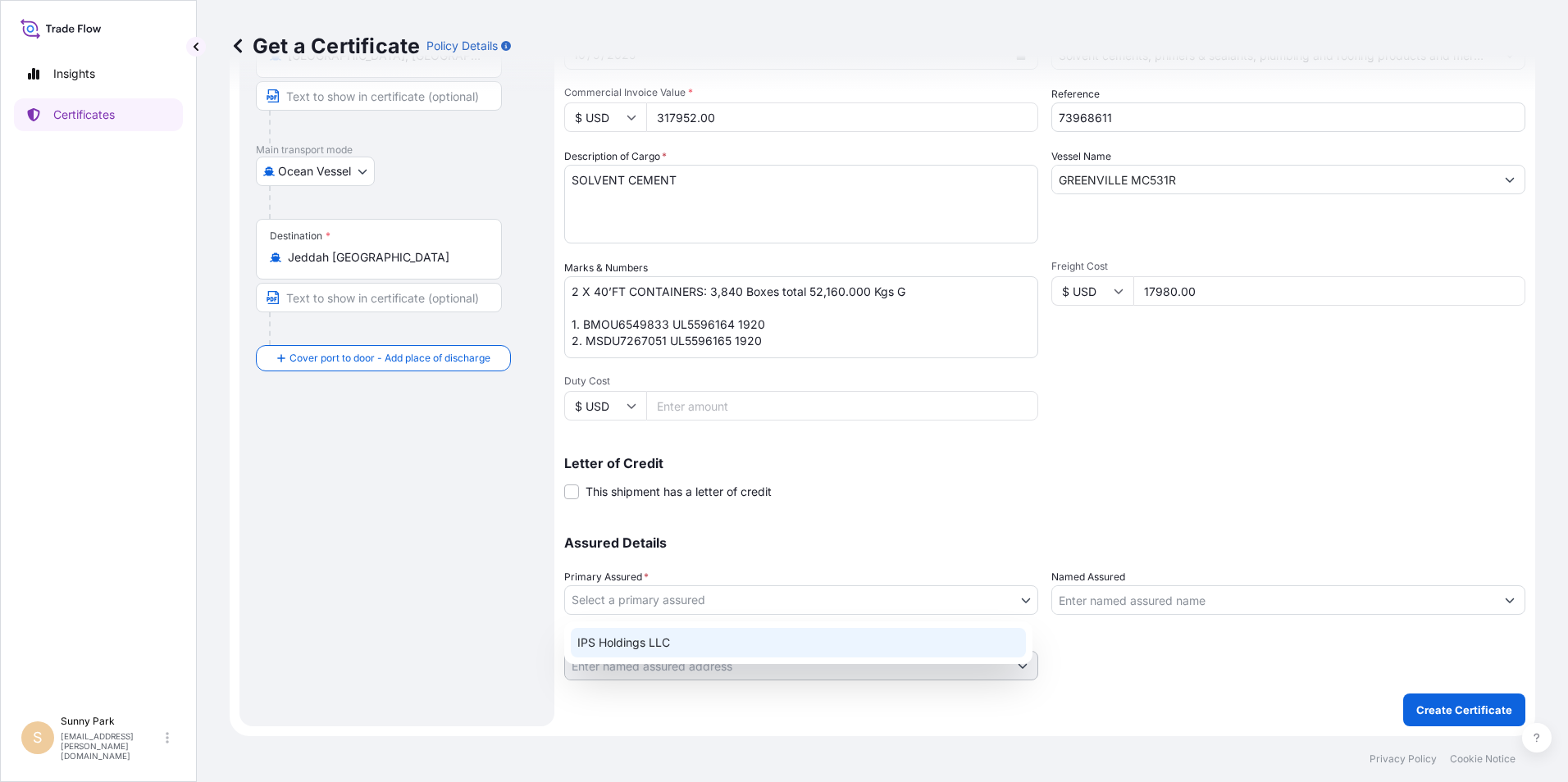
click at [622, 646] on div "IPS Holdings LLC" at bounding box center [798, 642] width 455 height 29
select select "31512"
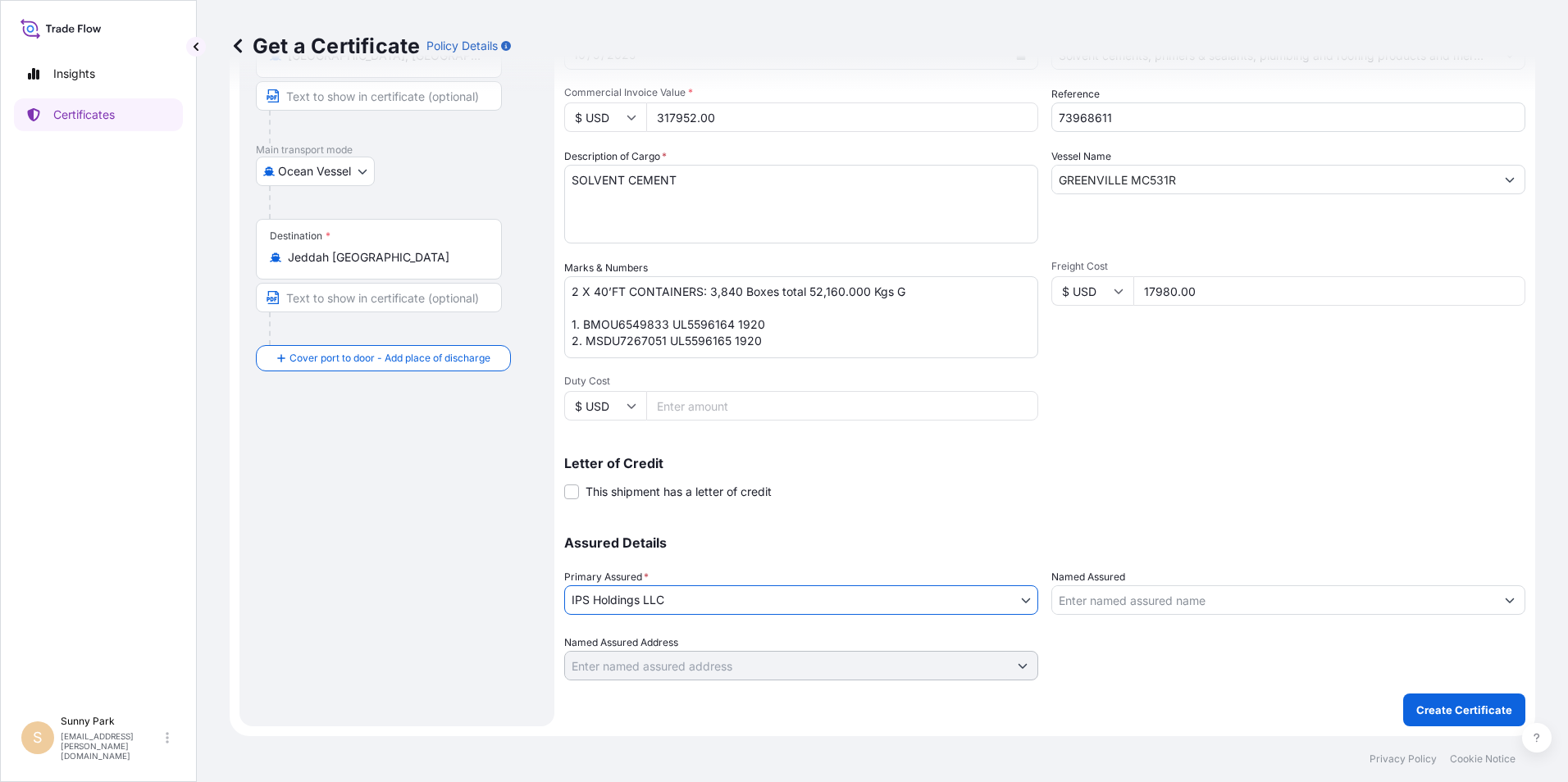
click at [1074, 603] on input "Named Assured" at bounding box center [1273, 600] width 442 height 29
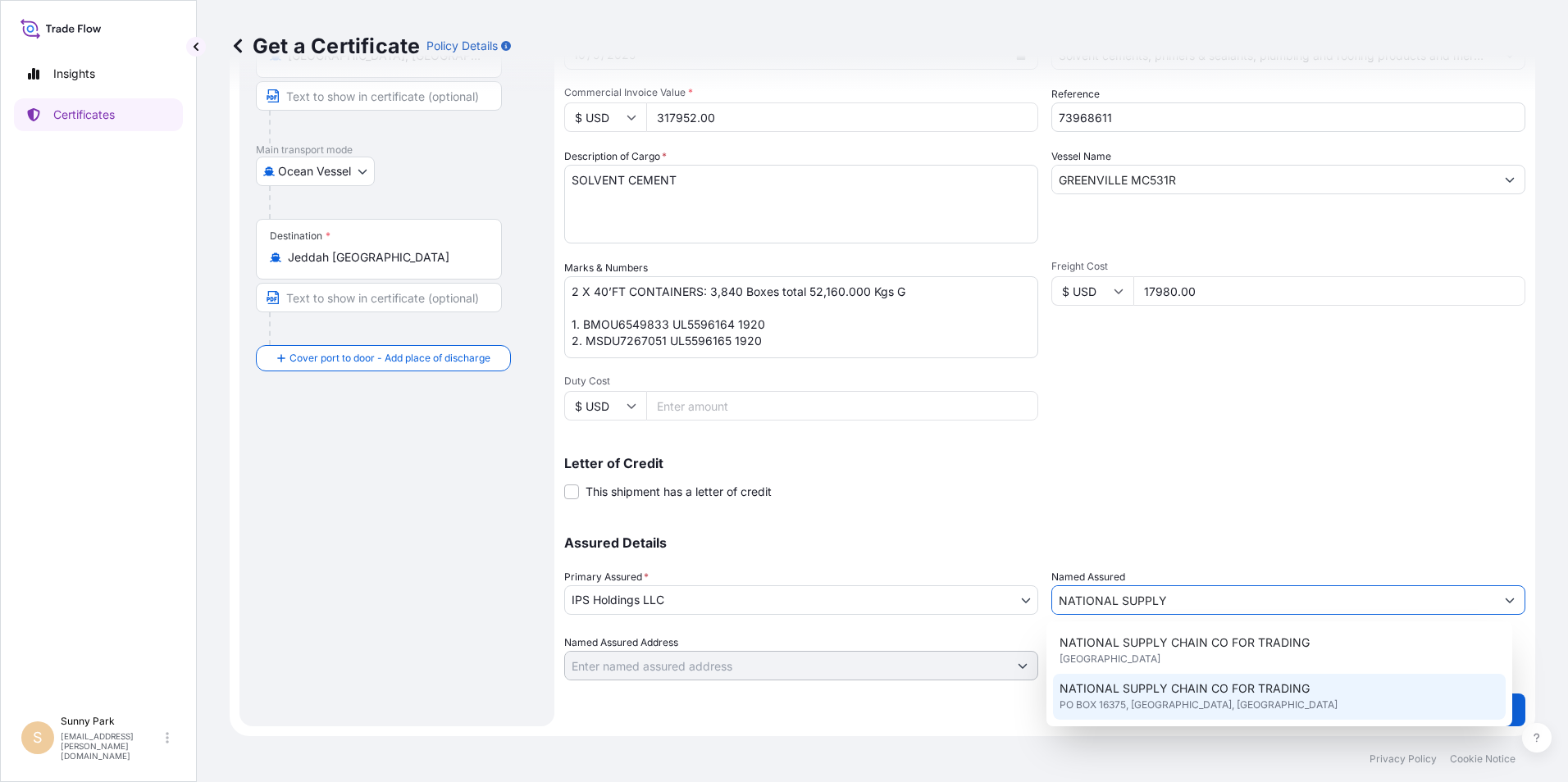
click at [1081, 708] on span "PO BOX 16375, JEDDAH, SAUDI ARABIA" at bounding box center [1198, 705] width 278 height 17
type input "NATIONAL SUPPLY CHAIN CO FOR TRADING"
type input "PO BOX 16375, JEDDAH"
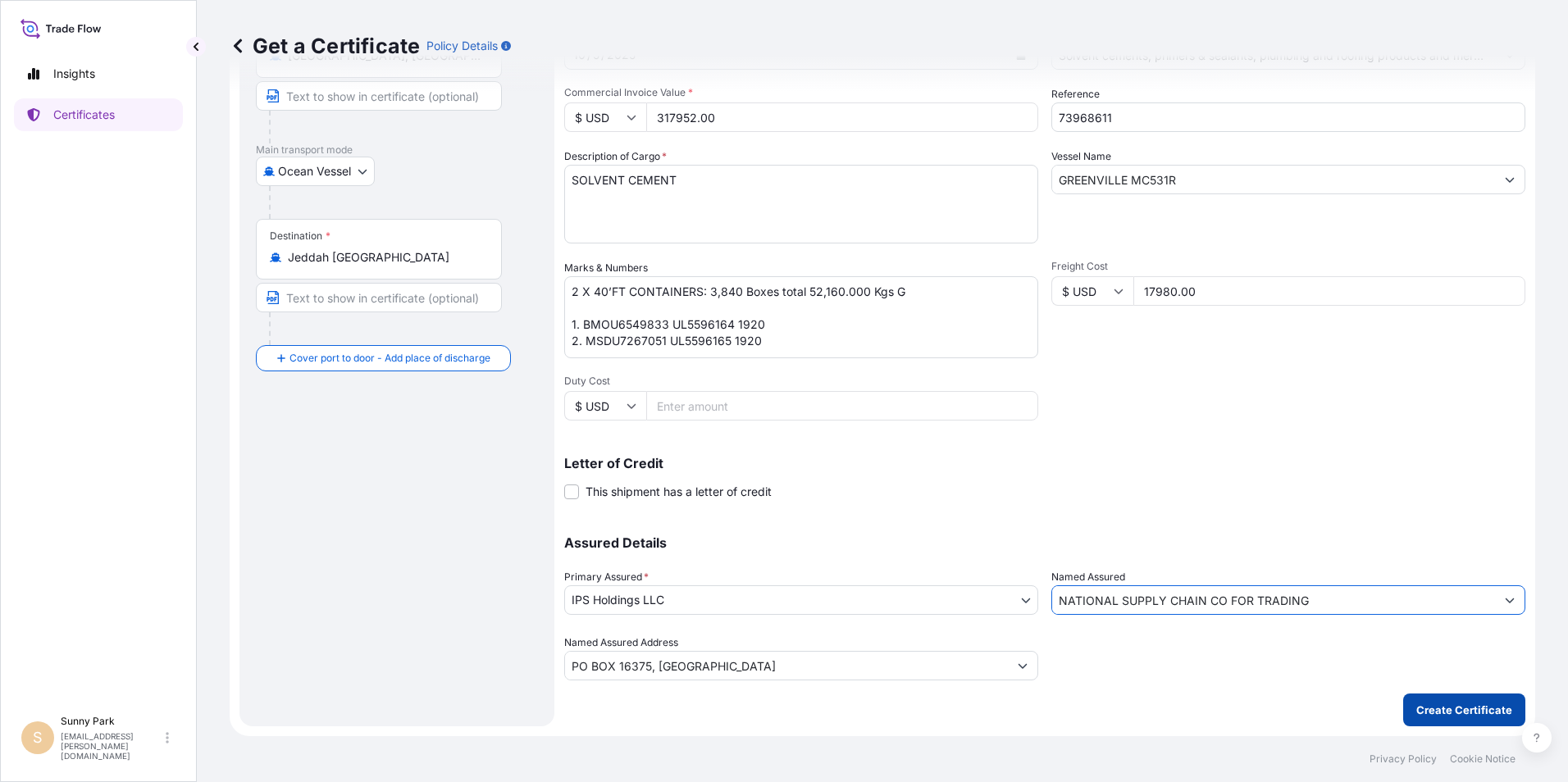
type input "NATIONAL SUPPLY CHAIN CO FOR TRADING"
click at [1453, 710] on p "Create Certificate" at bounding box center [1464, 710] width 96 height 17
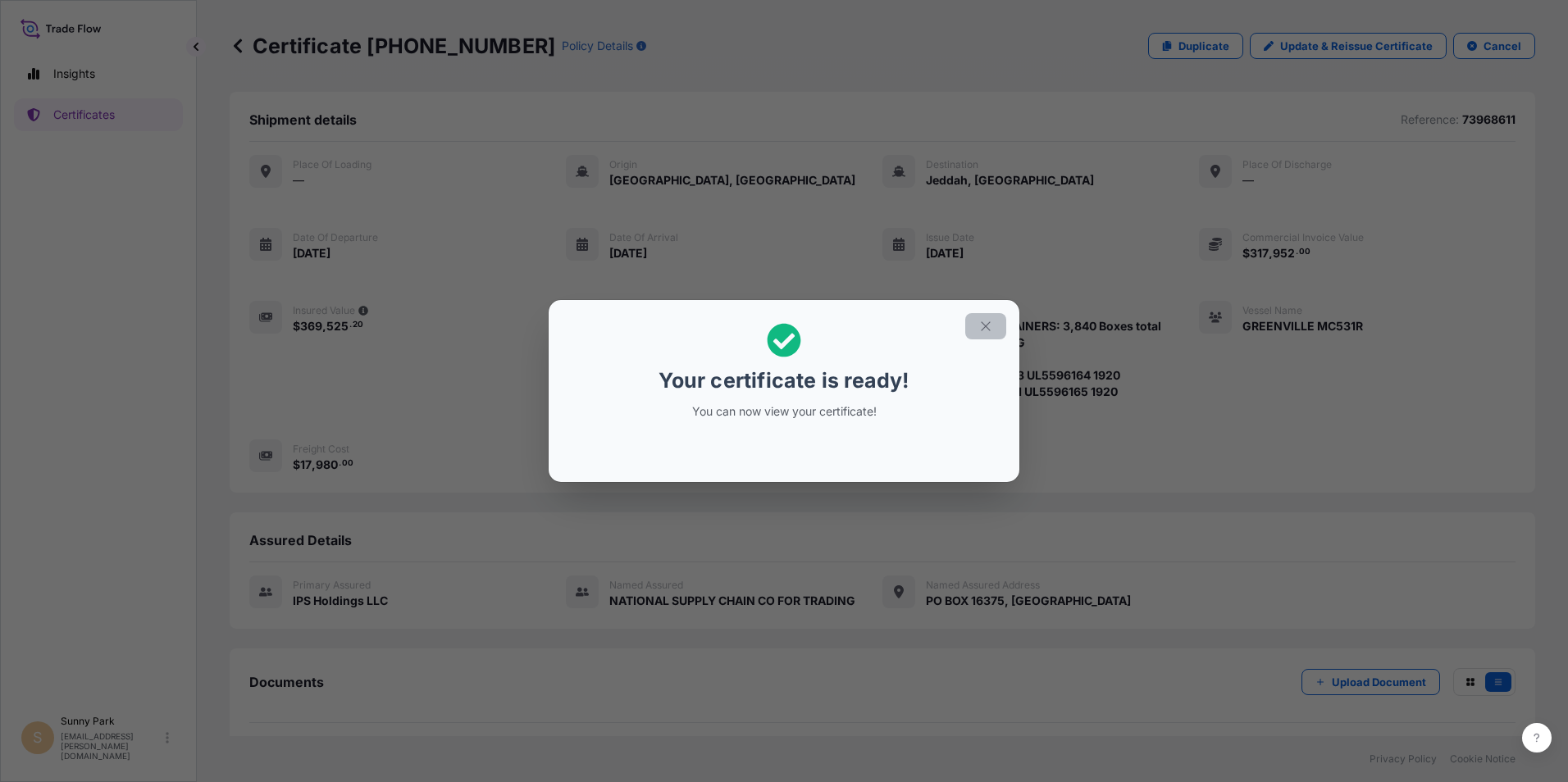
click at [978, 326] on icon "button" at bounding box center [986, 326] width 15 height 15
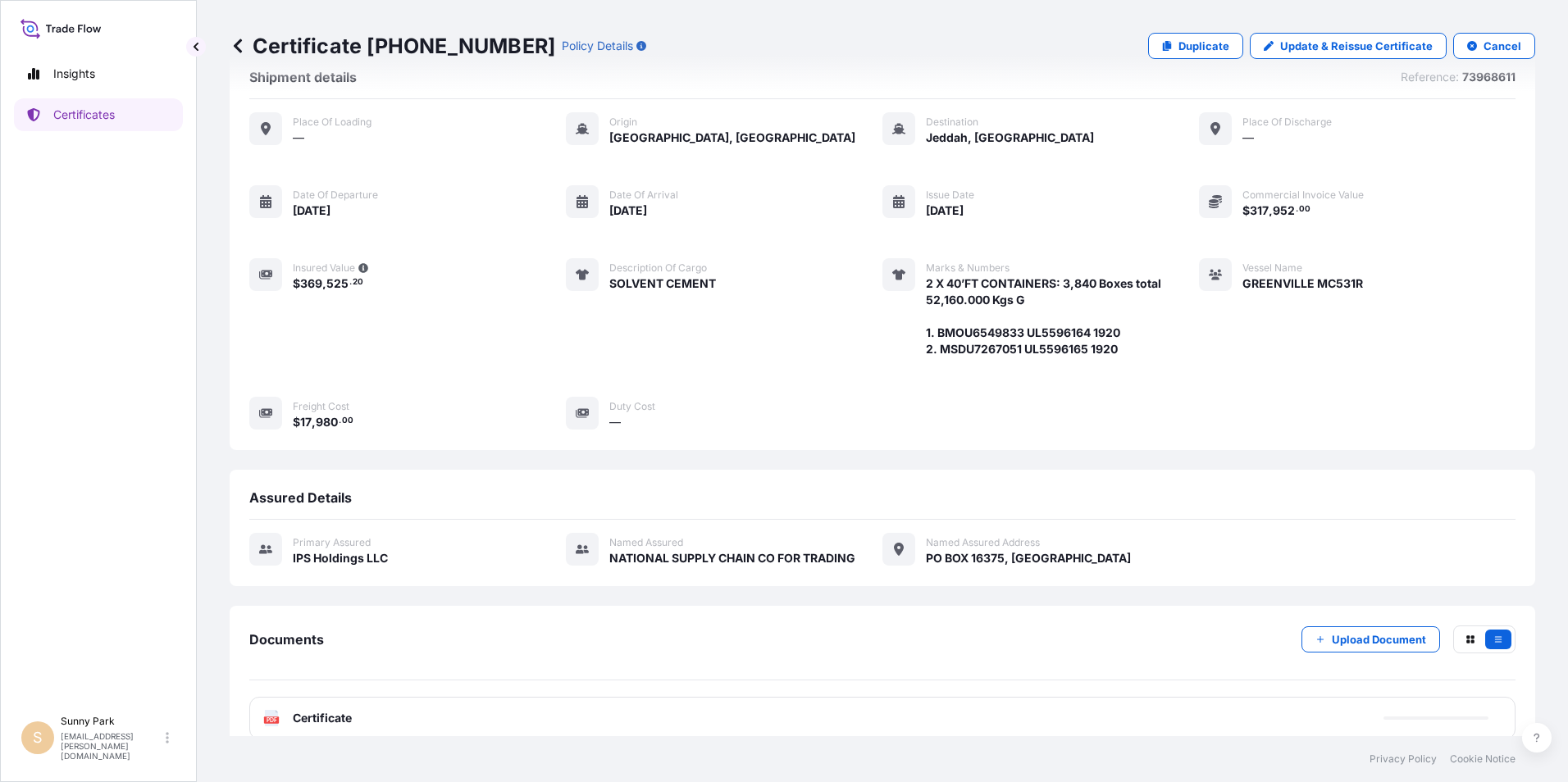
scroll to position [66, 0]
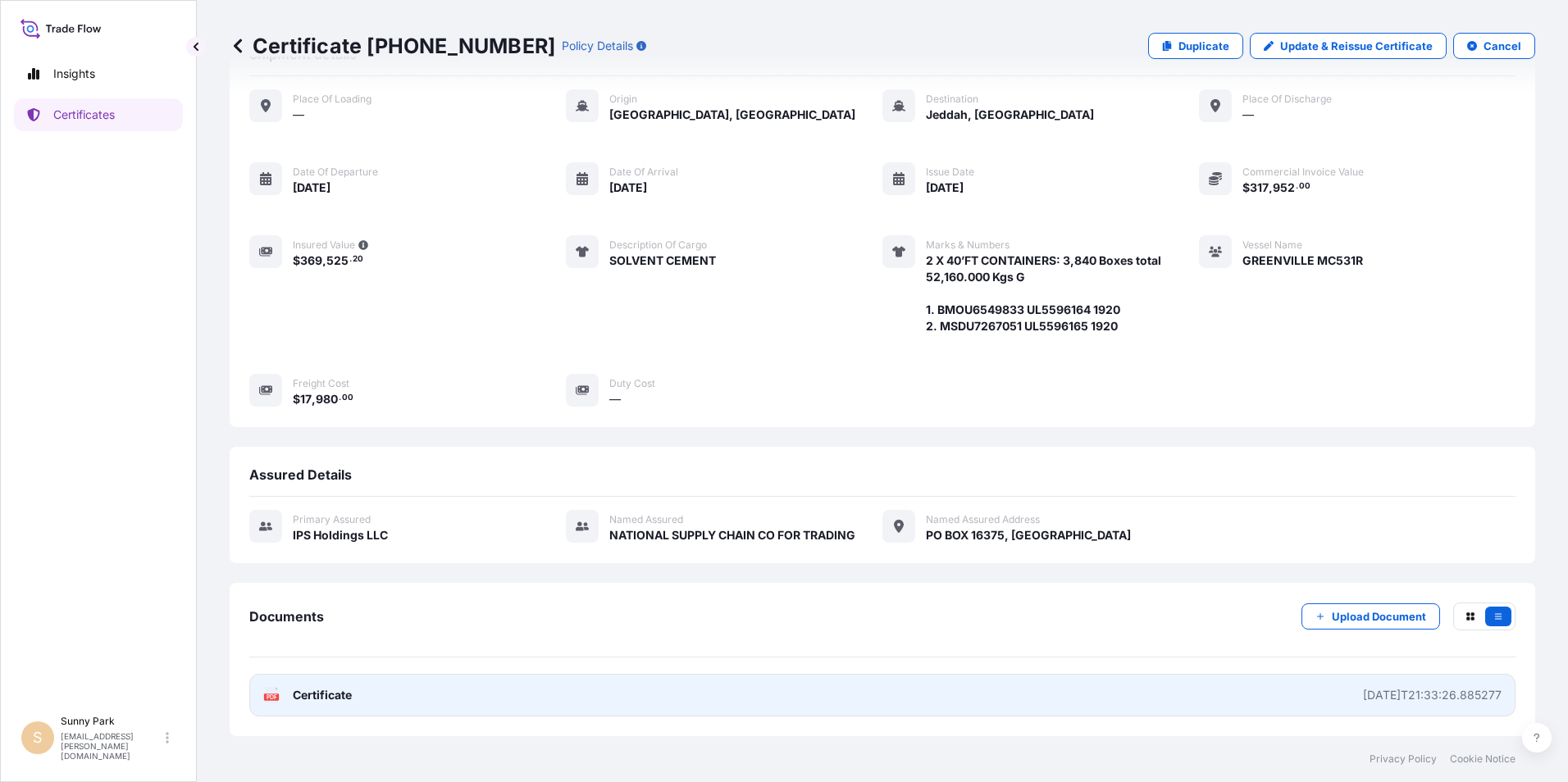
click at [308, 688] on span "Certificate" at bounding box center [322, 695] width 59 height 17
